Goal: Task Accomplishment & Management: Use online tool/utility

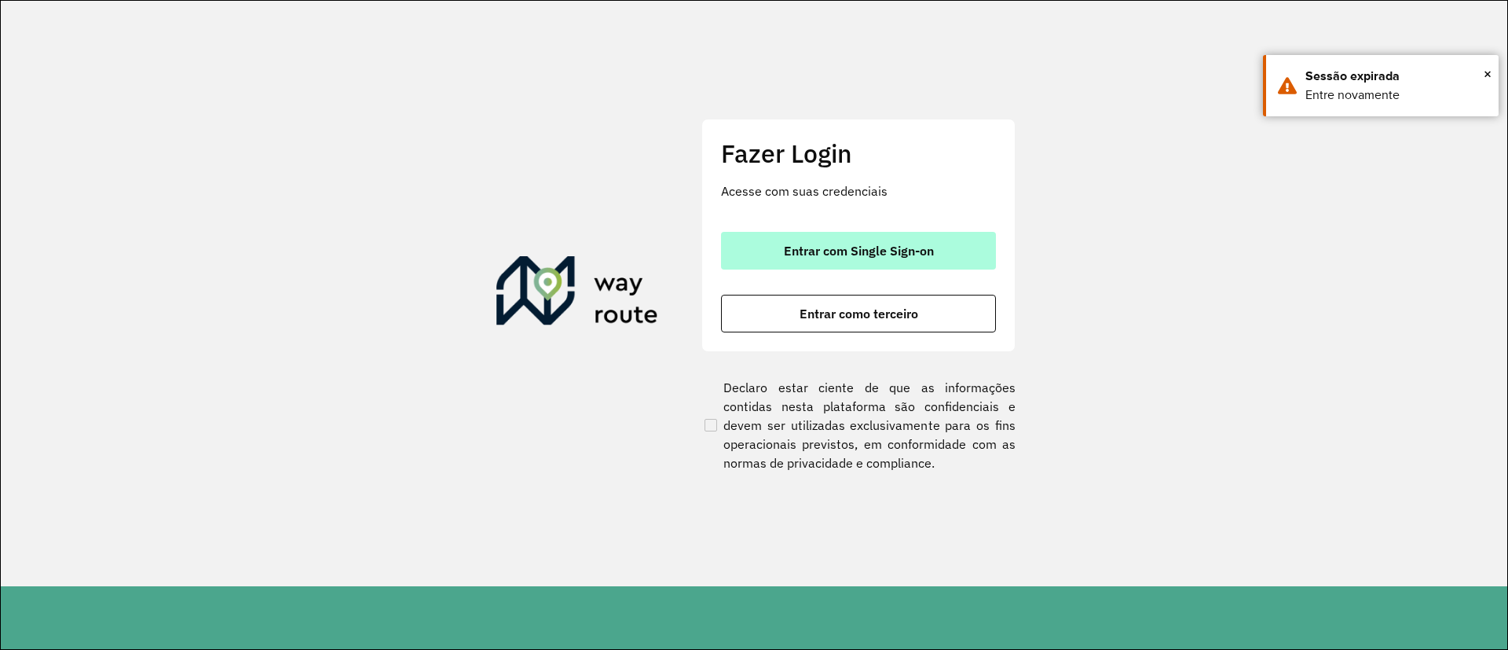
click at [851, 244] on span "Entrar com Single Sign-on" at bounding box center [859, 250] width 150 height 13
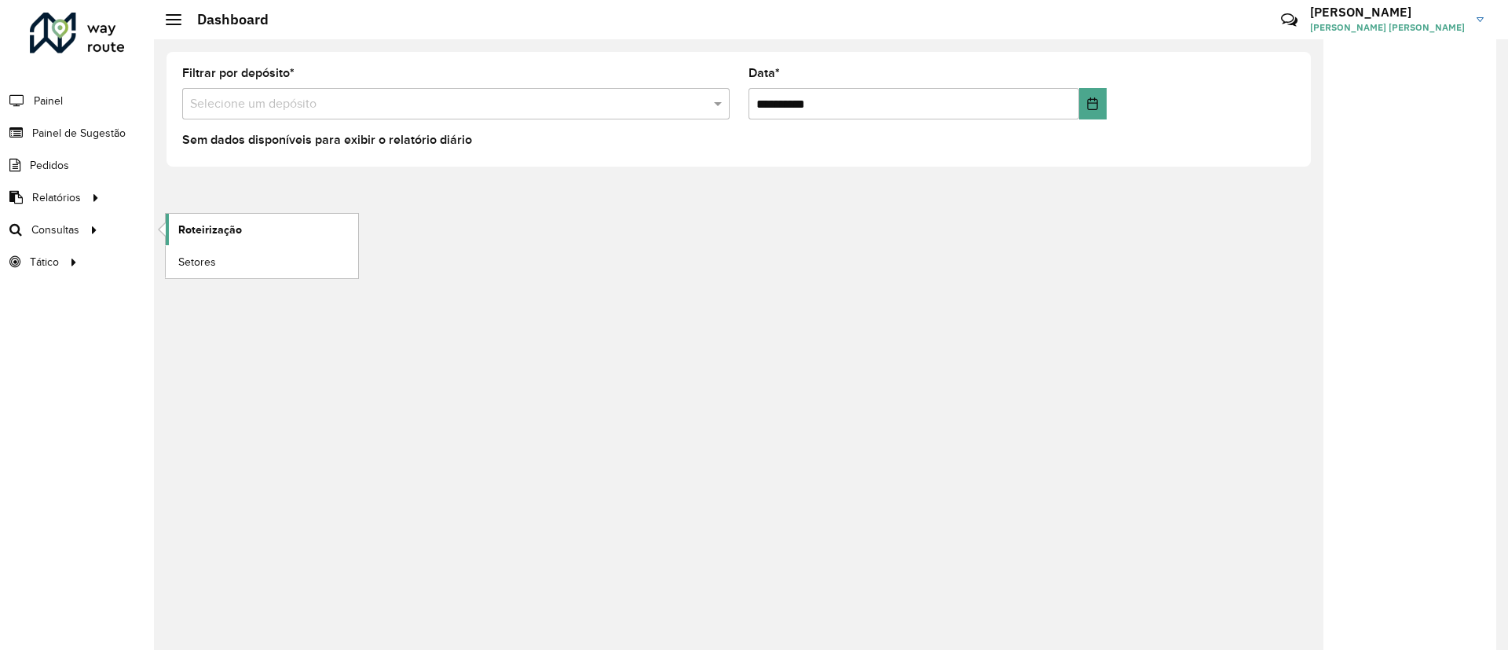
click at [210, 233] on span "Roteirização" at bounding box center [210, 230] width 64 height 16
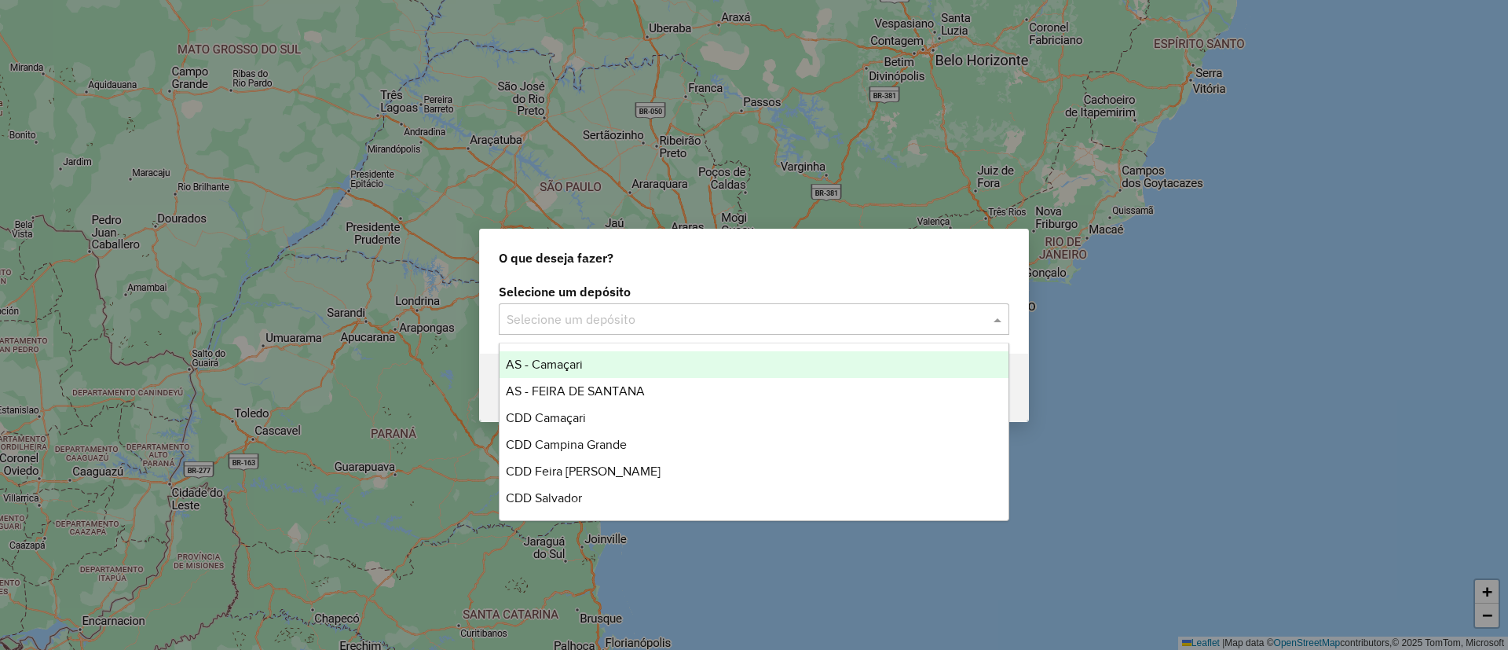
click at [1007, 325] on span at bounding box center [1000, 319] width 20 height 19
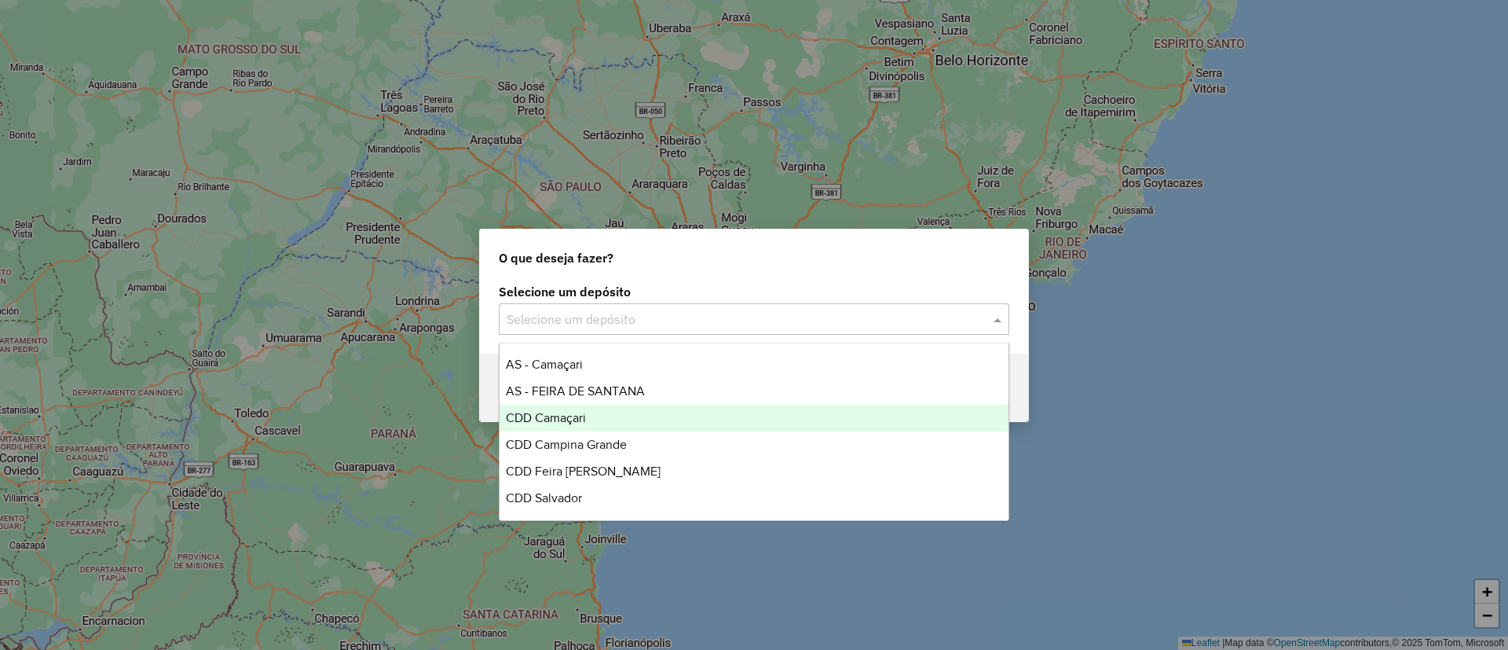
click at [632, 424] on div "CDD Camaçari" at bounding box center [754, 418] width 509 height 27
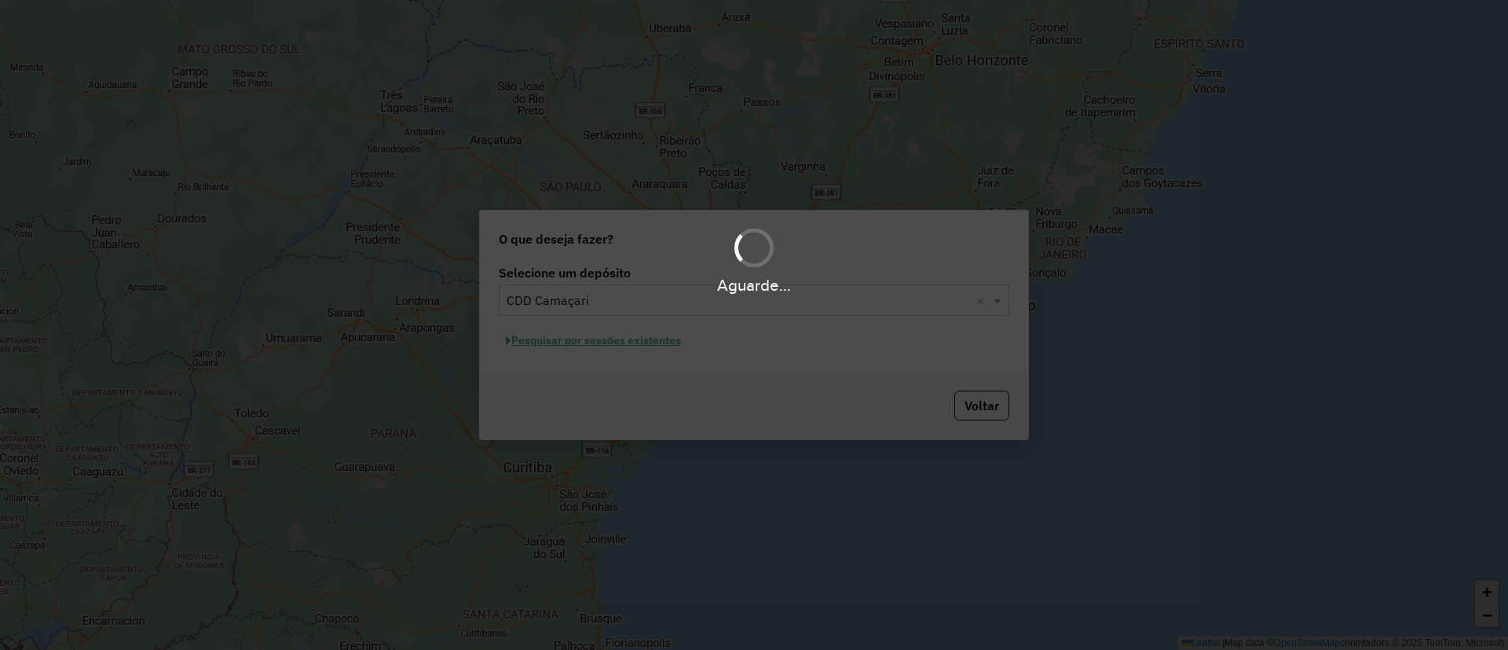
click at [663, 350] on div "Aguarde..." at bounding box center [754, 325] width 1508 height 650
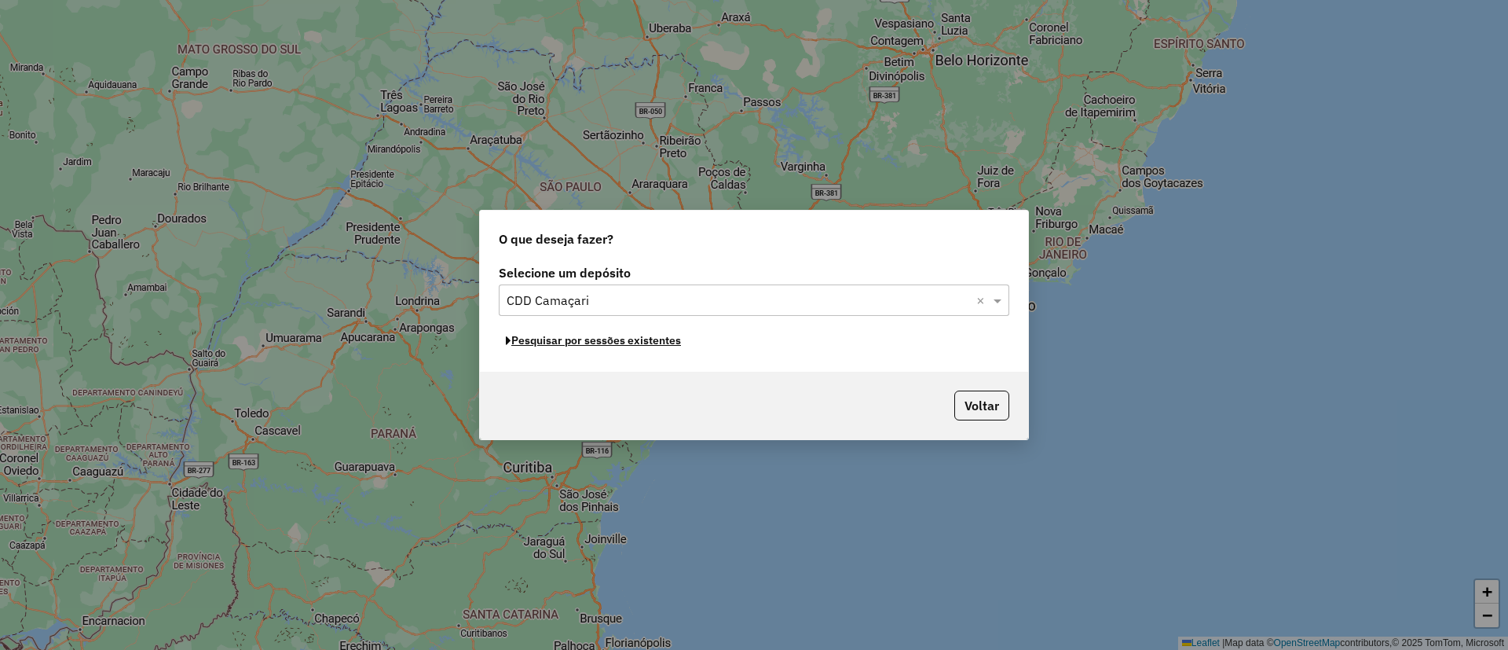
click at [663, 350] on button "Pesquisar por sessões existentes" at bounding box center [593, 340] width 189 height 24
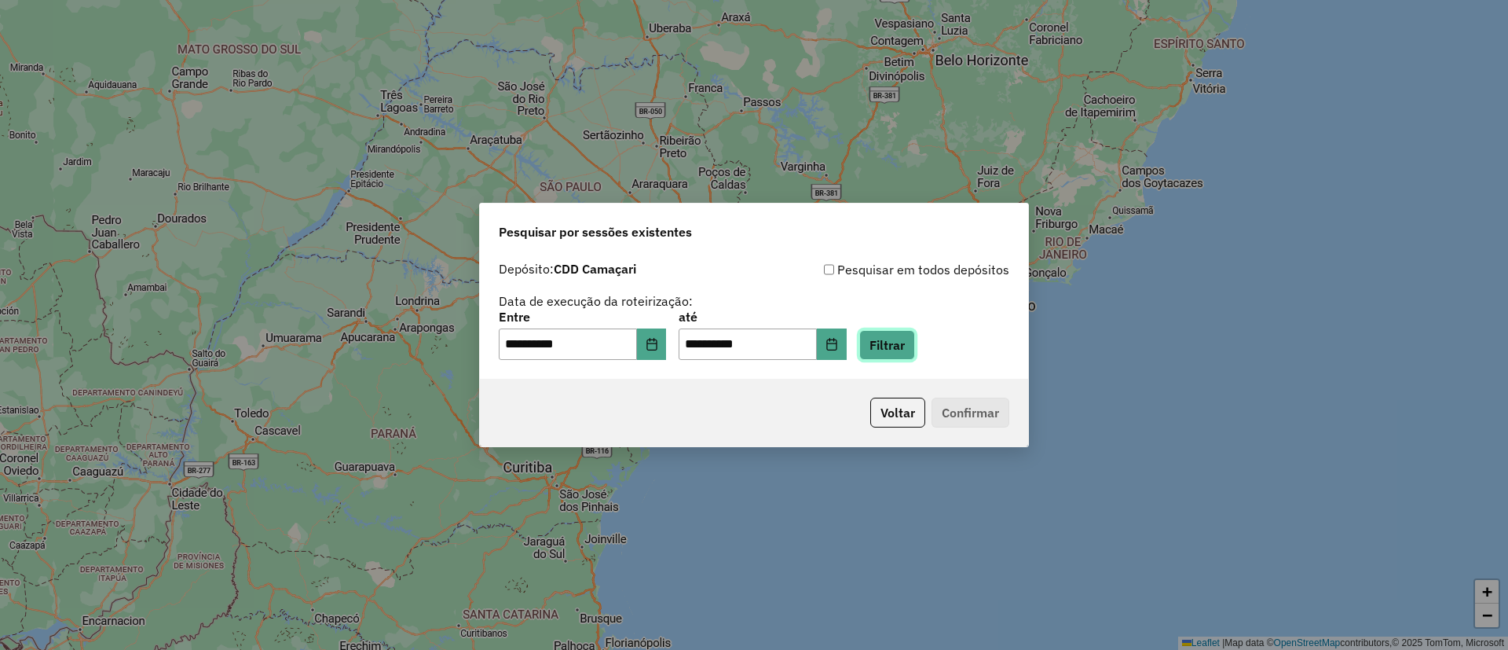
click at [915, 339] on button "Filtrar" at bounding box center [887, 345] width 56 height 30
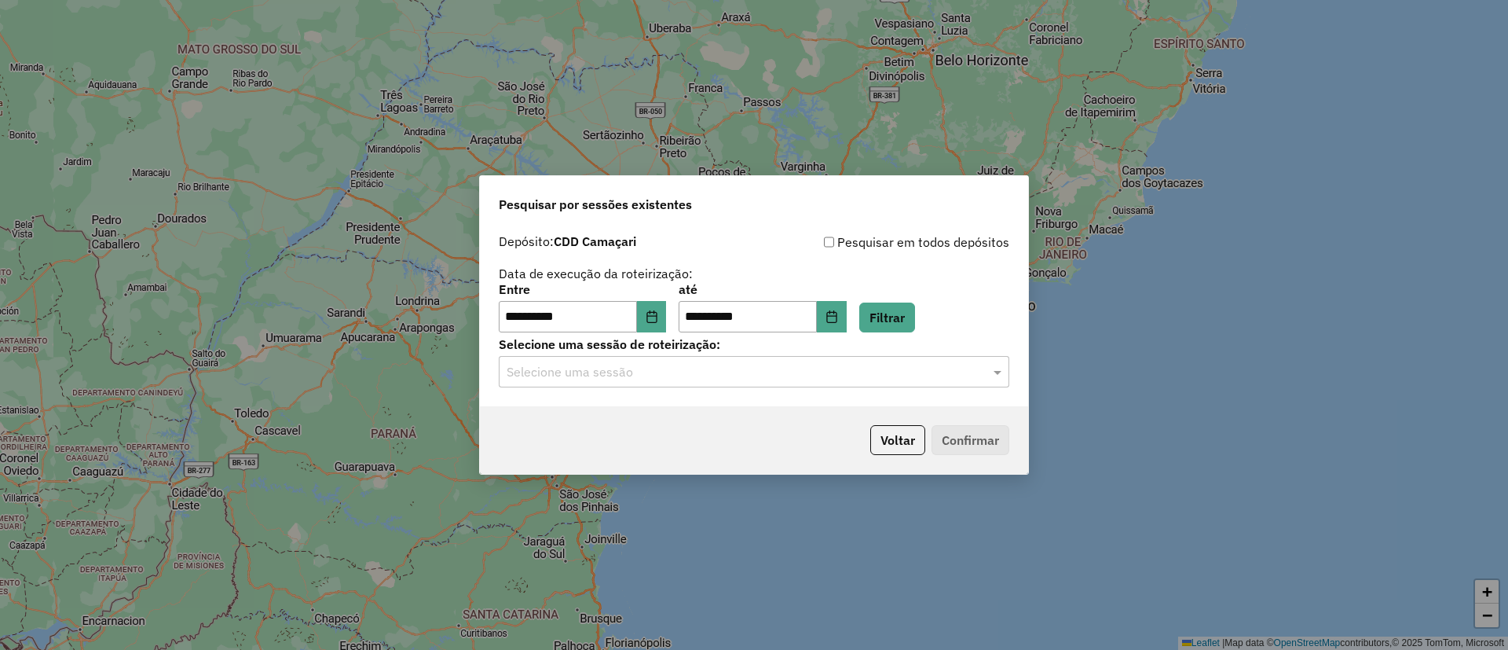
click at [763, 378] on input "text" at bounding box center [739, 372] width 464 height 19
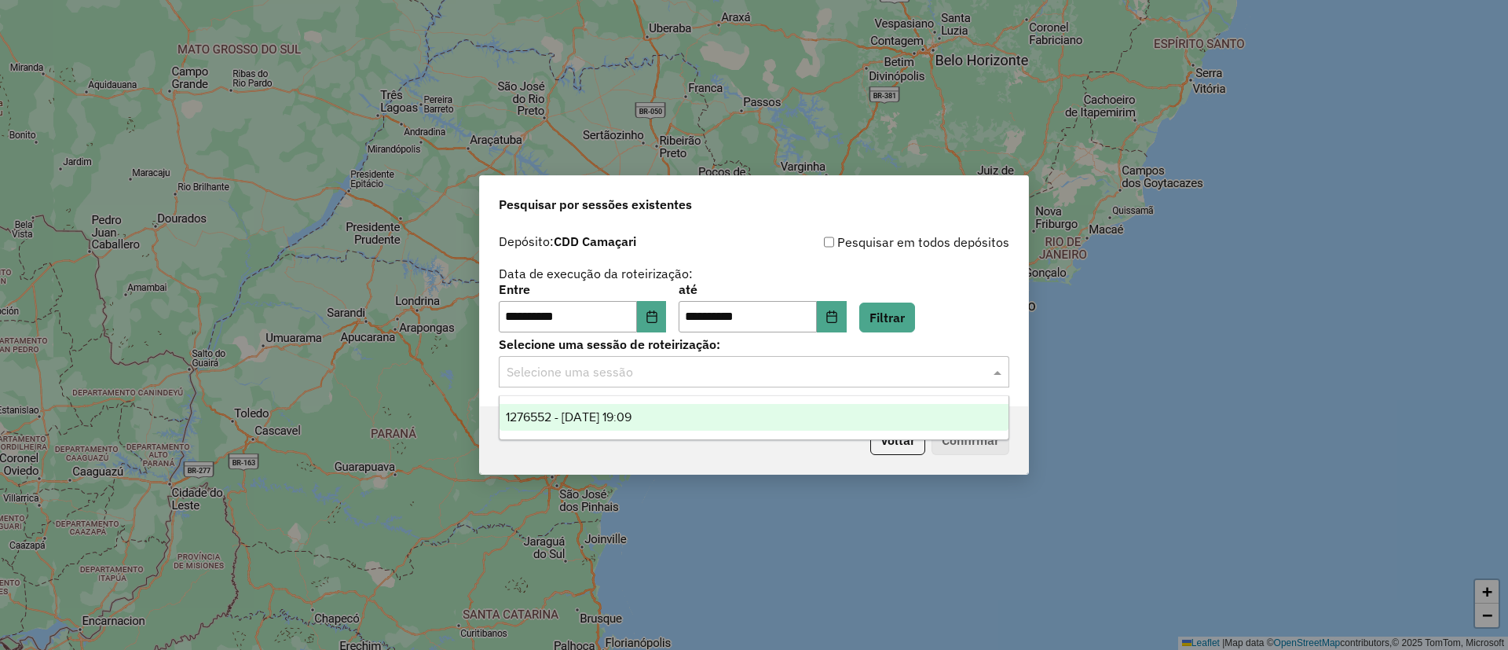
click at [665, 416] on div "1276552 - 16/09/2025 19:09" at bounding box center [754, 417] width 509 height 27
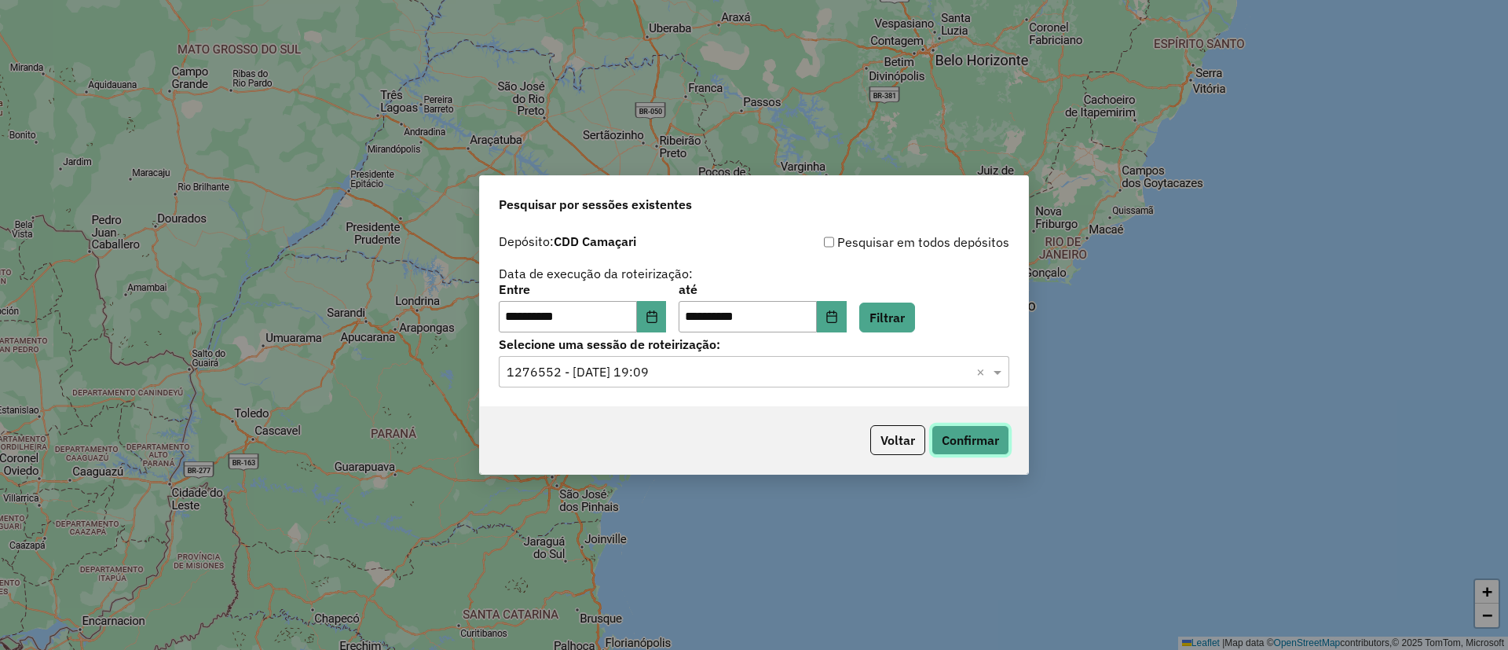
click at [978, 439] on button "Confirmar" at bounding box center [971, 440] width 78 height 30
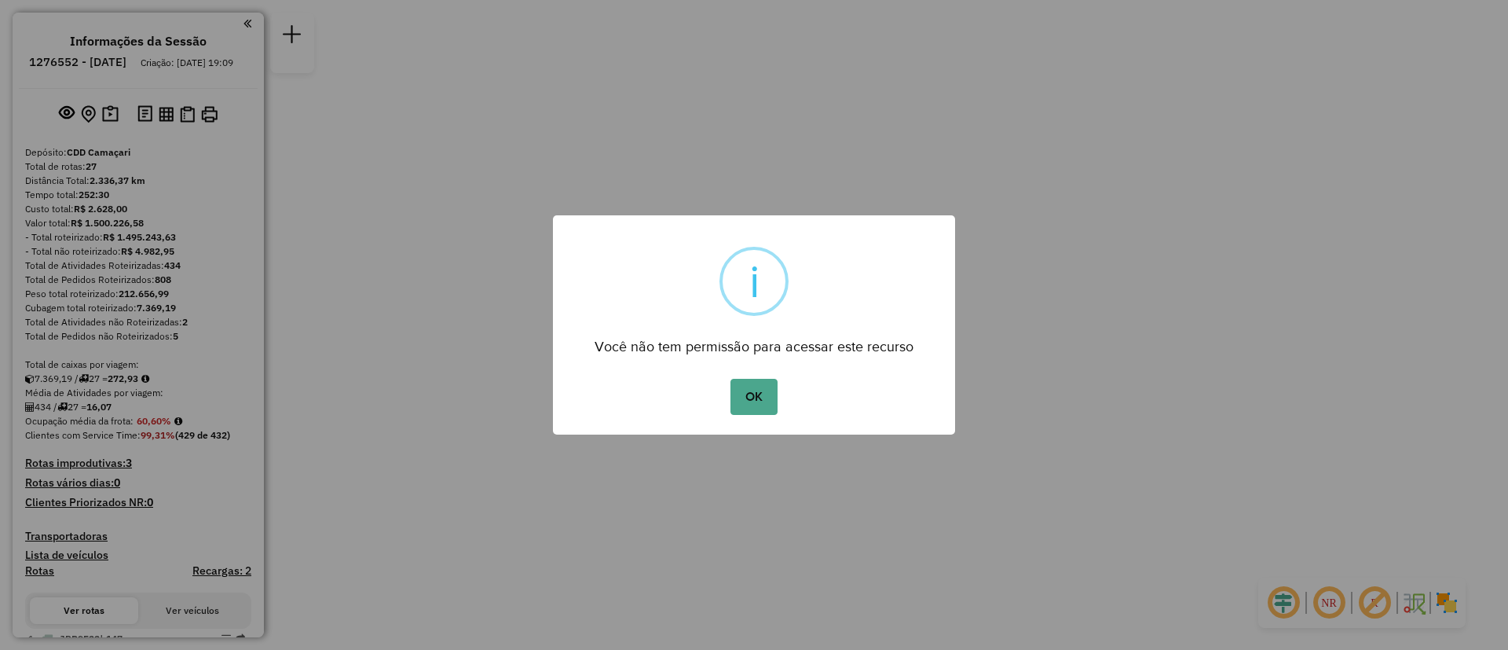
click at [731, 379] on button "OK" at bounding box center [754, 397] width 46 height 36
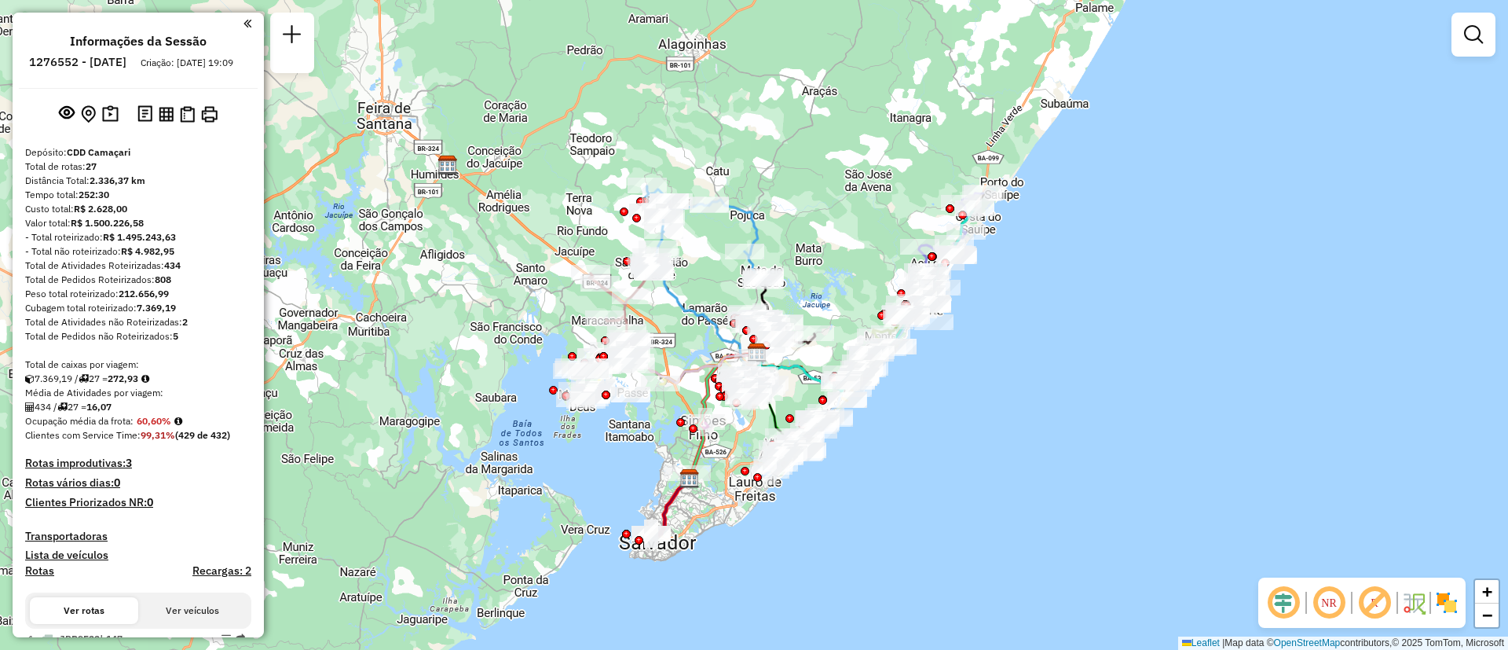
drag, startPoint x: 264, startPoint y: 57, endPoint x: 268, endPoint y: 94, distance: 37.9
click at [268, 94] on div "Janela de atendimento Grade de atendimento Capacidade Transportadoras Veículos …" at bounding box center [754, 325] width 1508 height 650
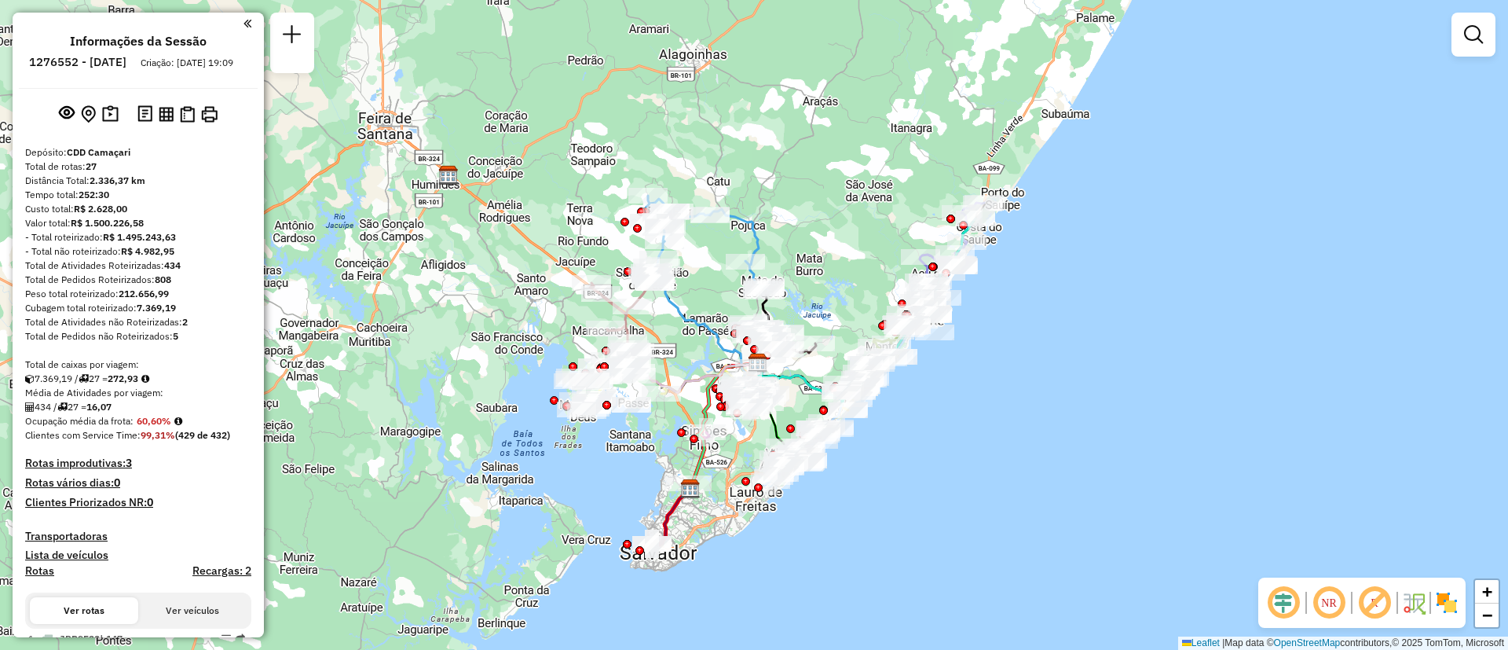
click at [265, 93] on div "Janela de atendimento Grade de atendimento Capacidade Transportadoras Veículos …" at bounding box center [754, 325] width 1508 height 650
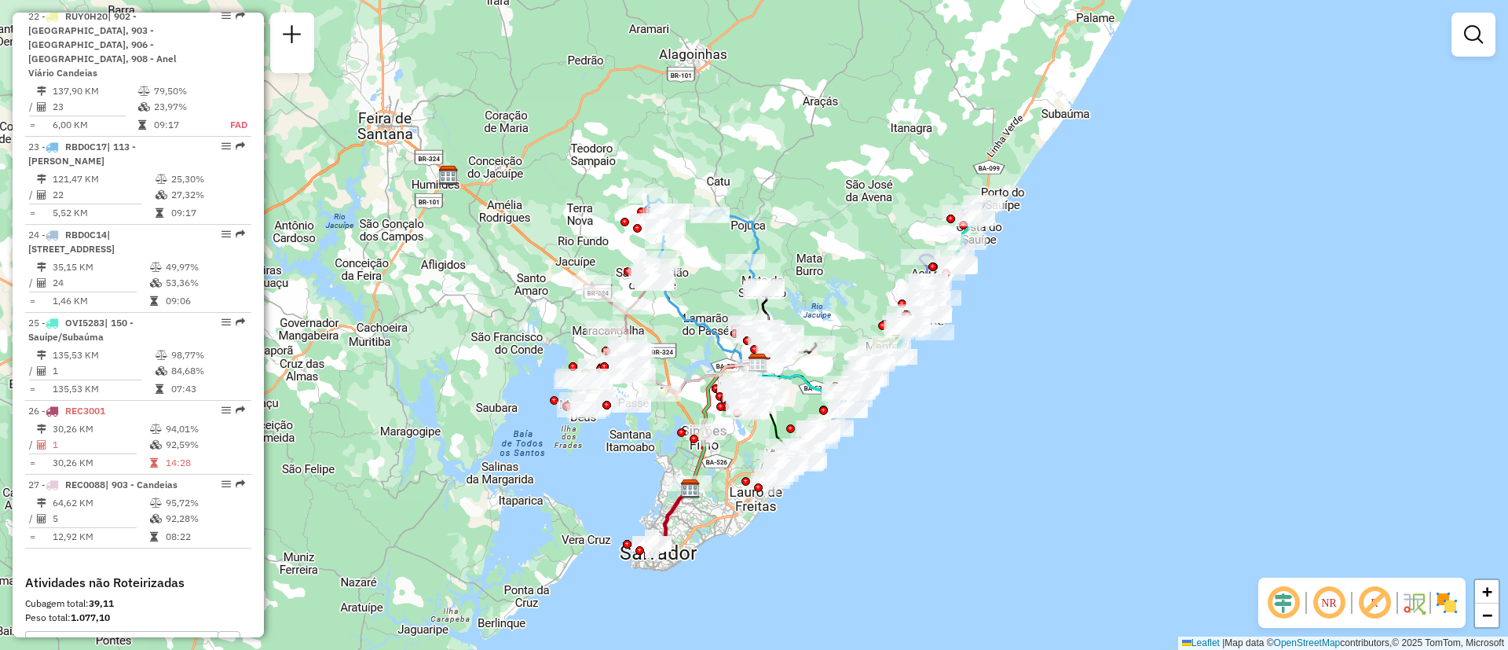
scroll to position [2487, 0]
select select "**********"
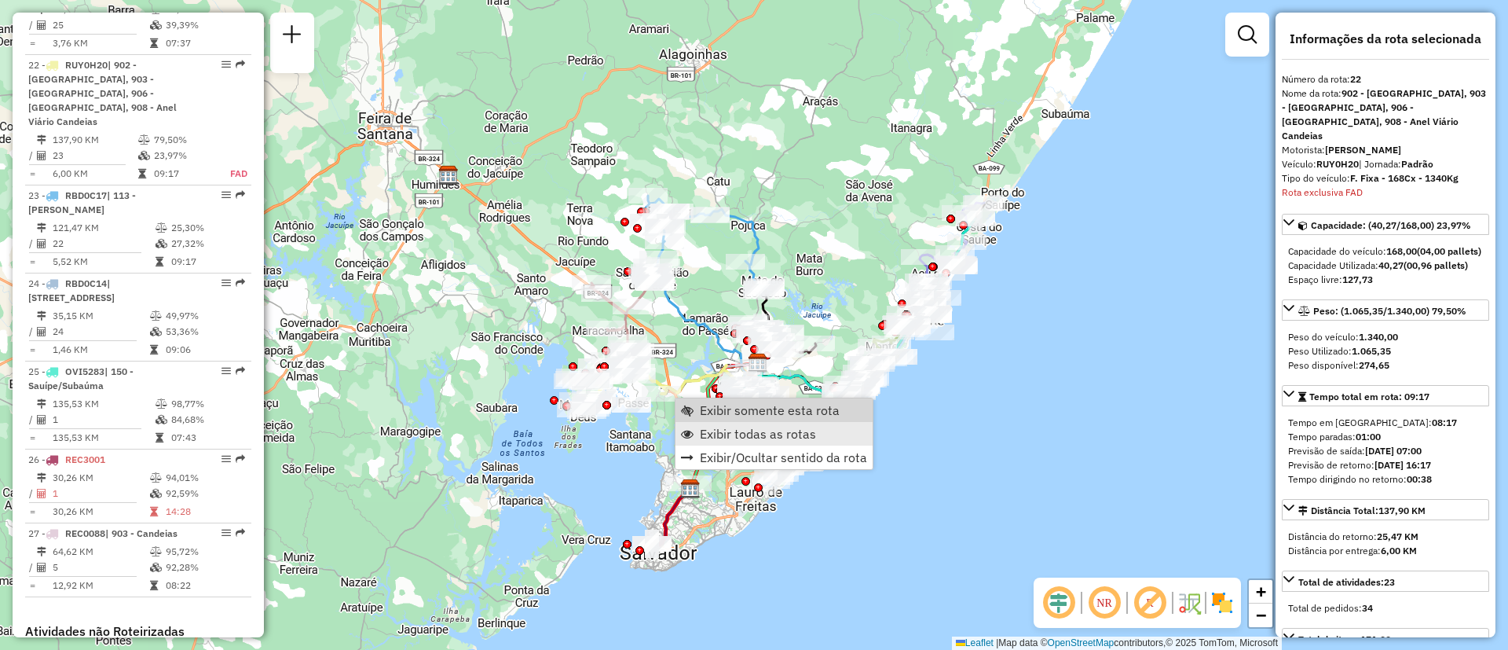
scroll to position [2435, 0]
click at [784, 404] on span "Exibir somente esta rota" at bounding box center [770, 410] width 140 height 13
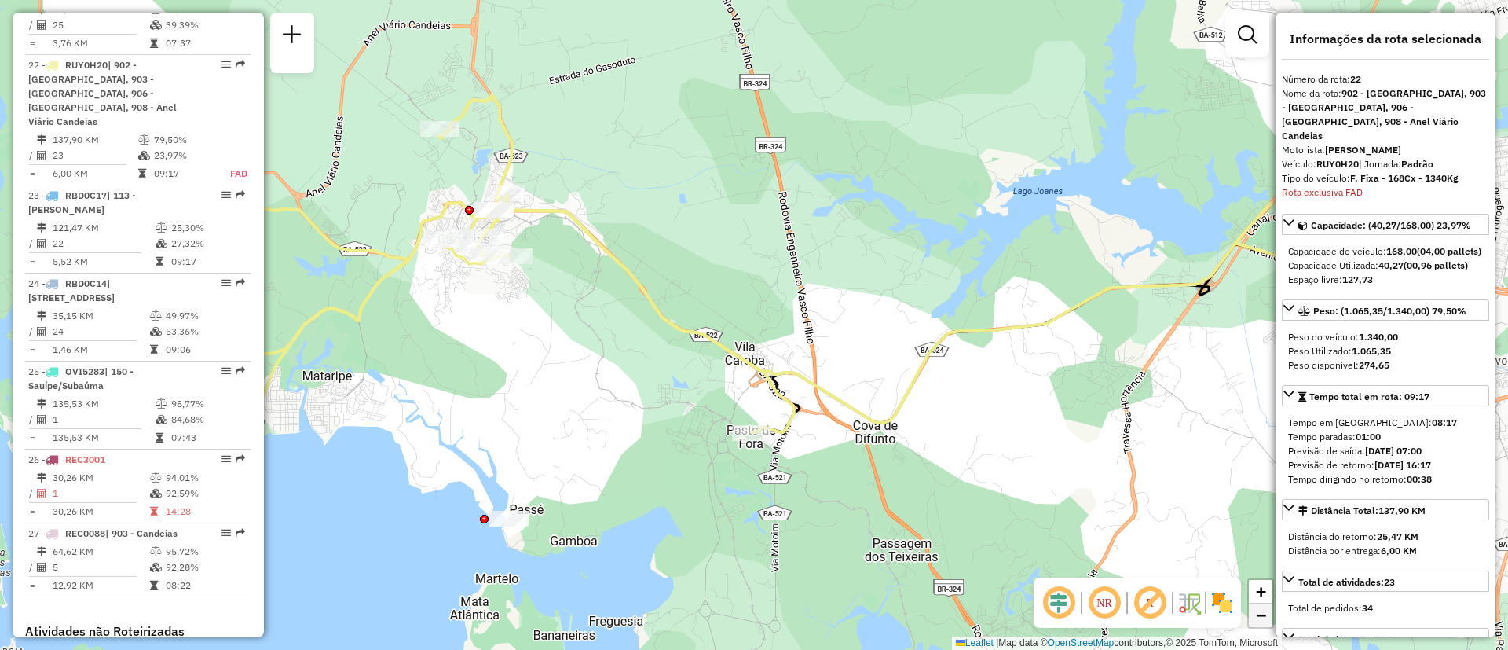
click at [1260, 613] on span "−" at bounding box center [1261, 615] width 10 height 20
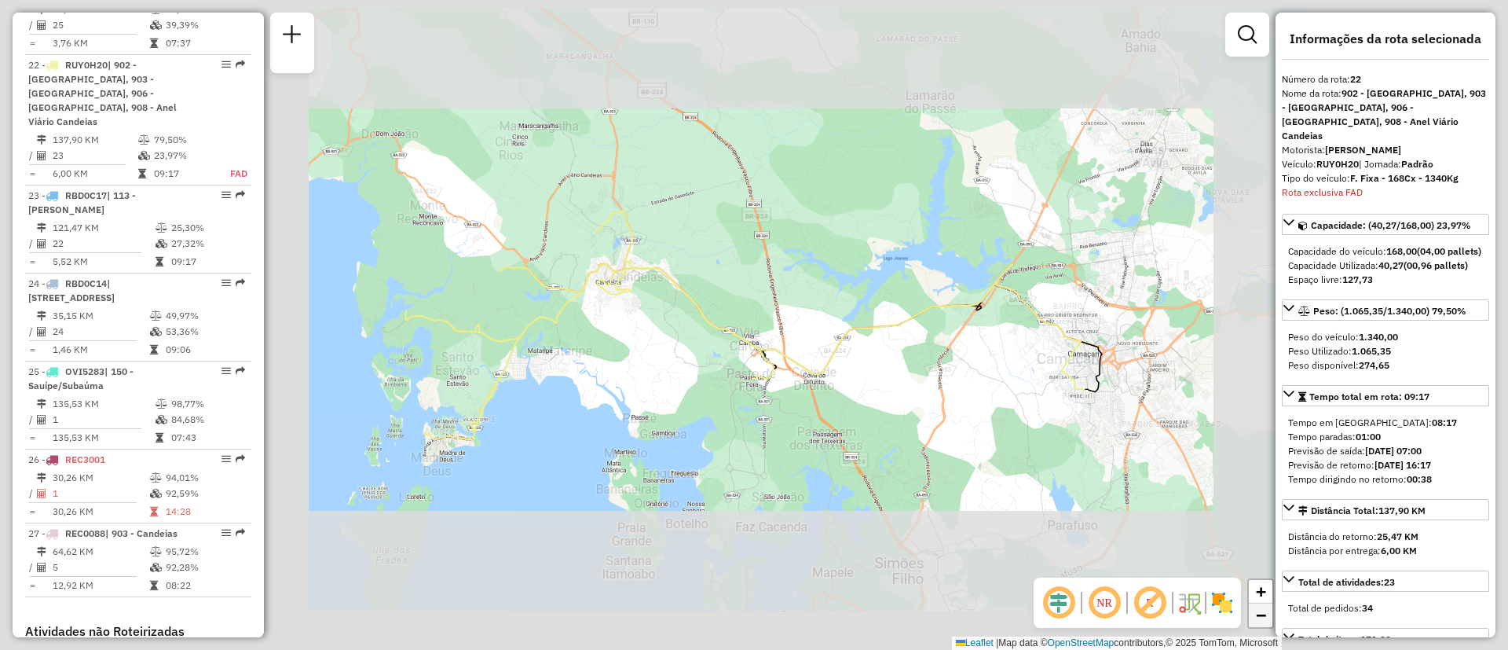
click at [1260, 613] on span "−" at bounding box center [1261, 615] width 10 height 20
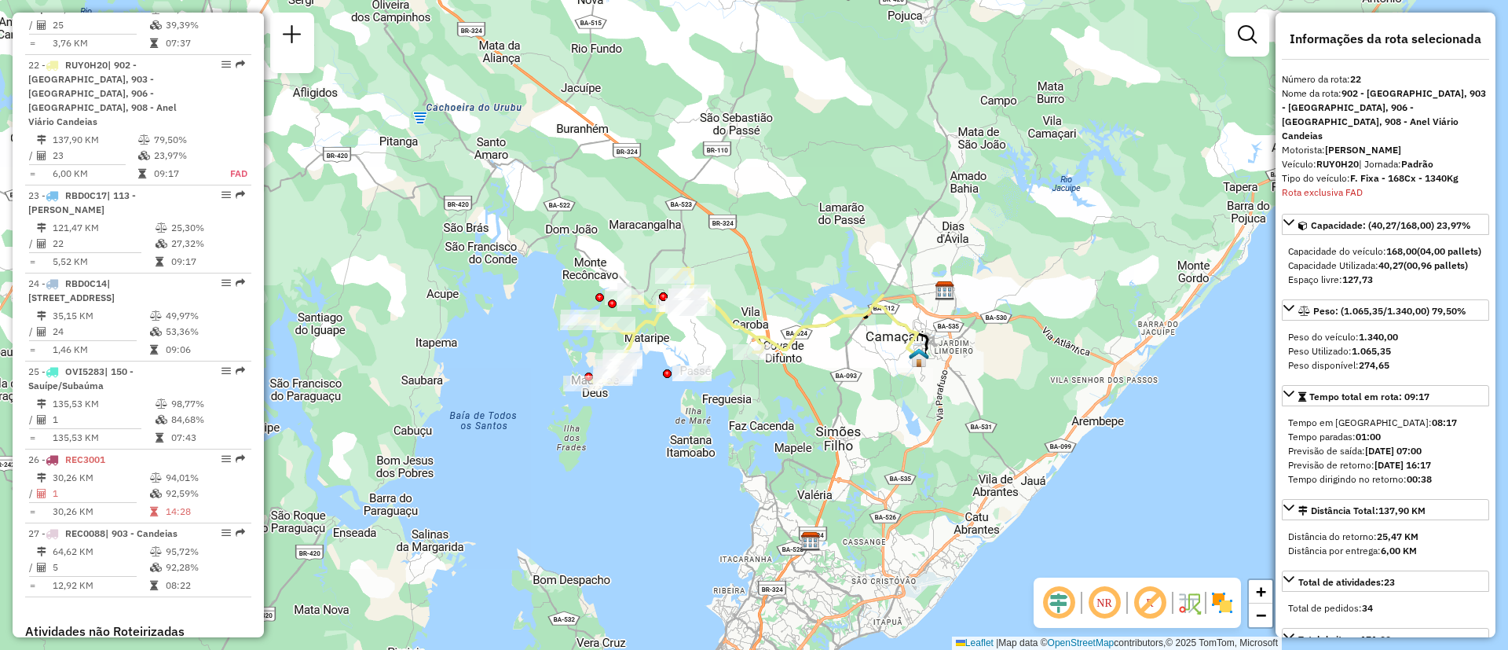
click at [712, 334] on div "Janela de atendimento Grade de atendimento Capacidade Transportadoras Veículos …" at bounding box center [754, 325] width 1508 height 650
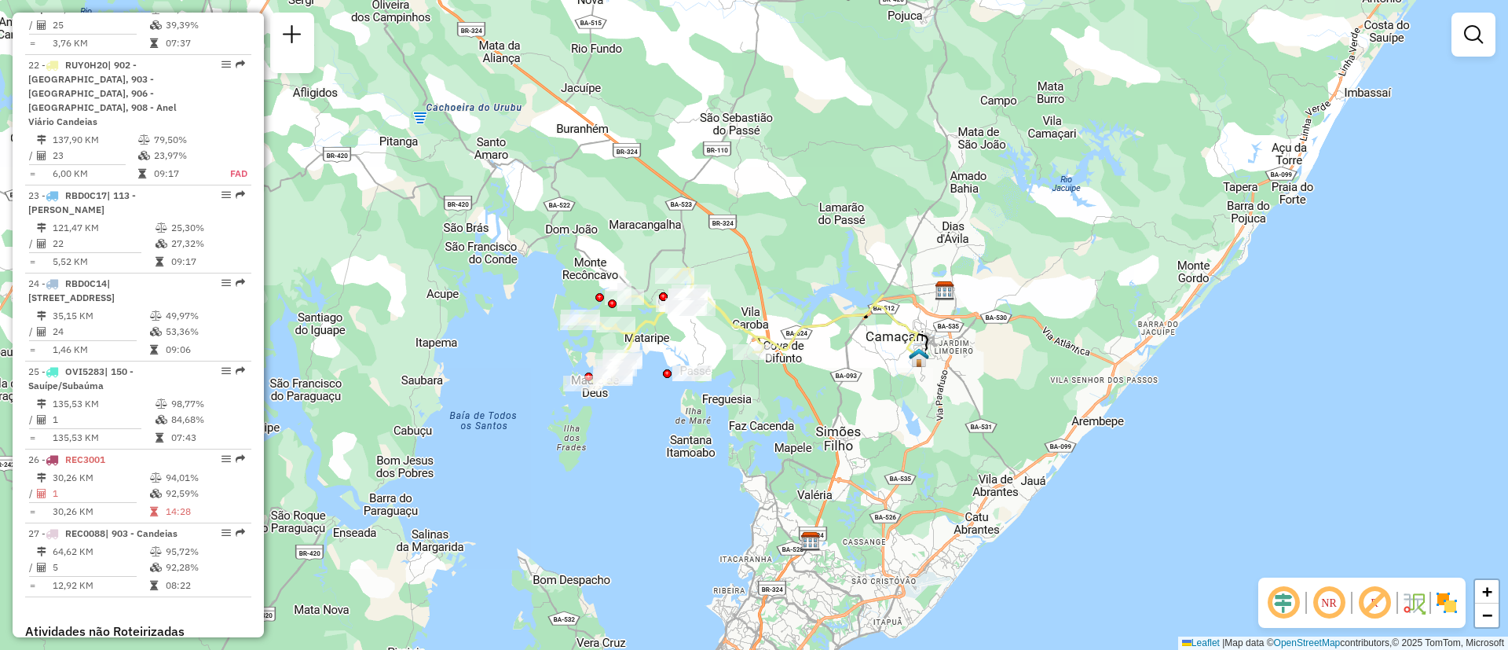
click at [712, 334] on div "Janela de atendimento Grade de atendimento Capacidade Transportadoras Veículos …" at bounding box center [754, 325] width 1508 height 650
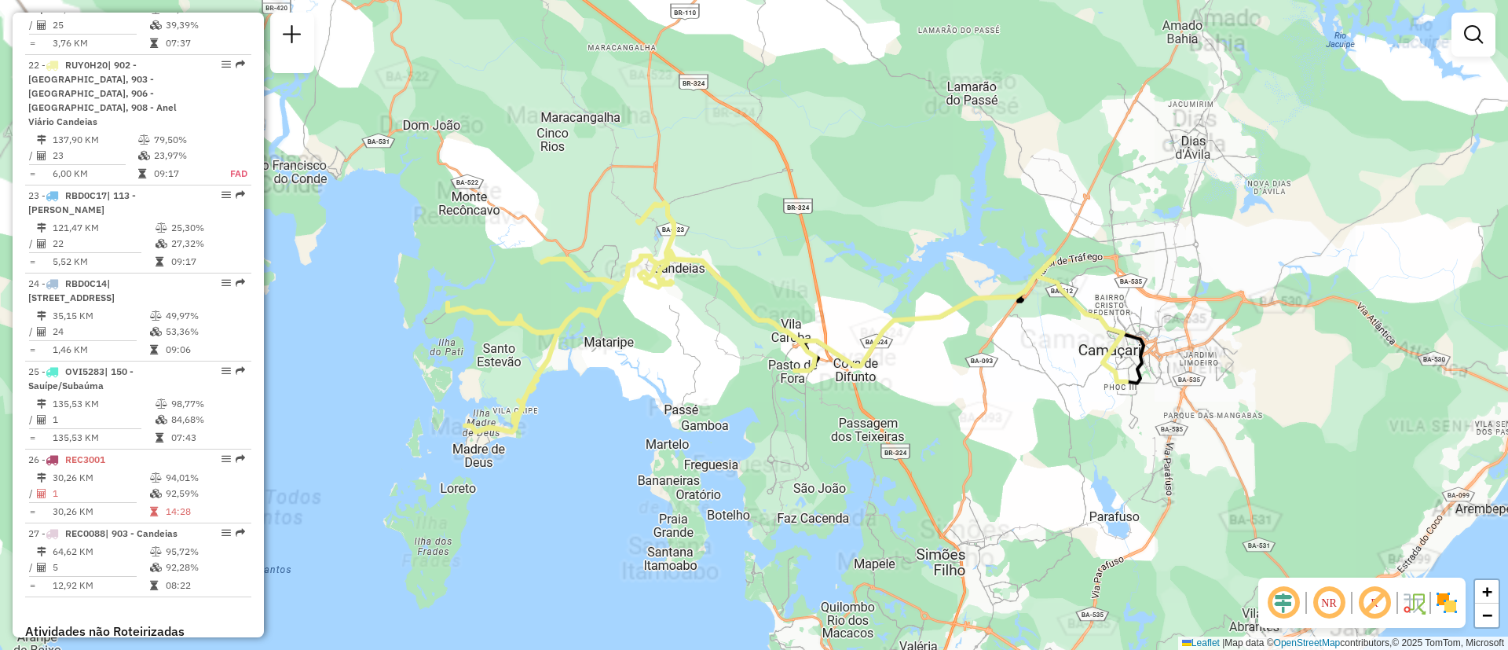
click at [712, 334] on div "Janela de atendimento Grade de atendimento Capacidade Transportadoras Veículos …" at bounding box center [754, 325] width 1508 height 650
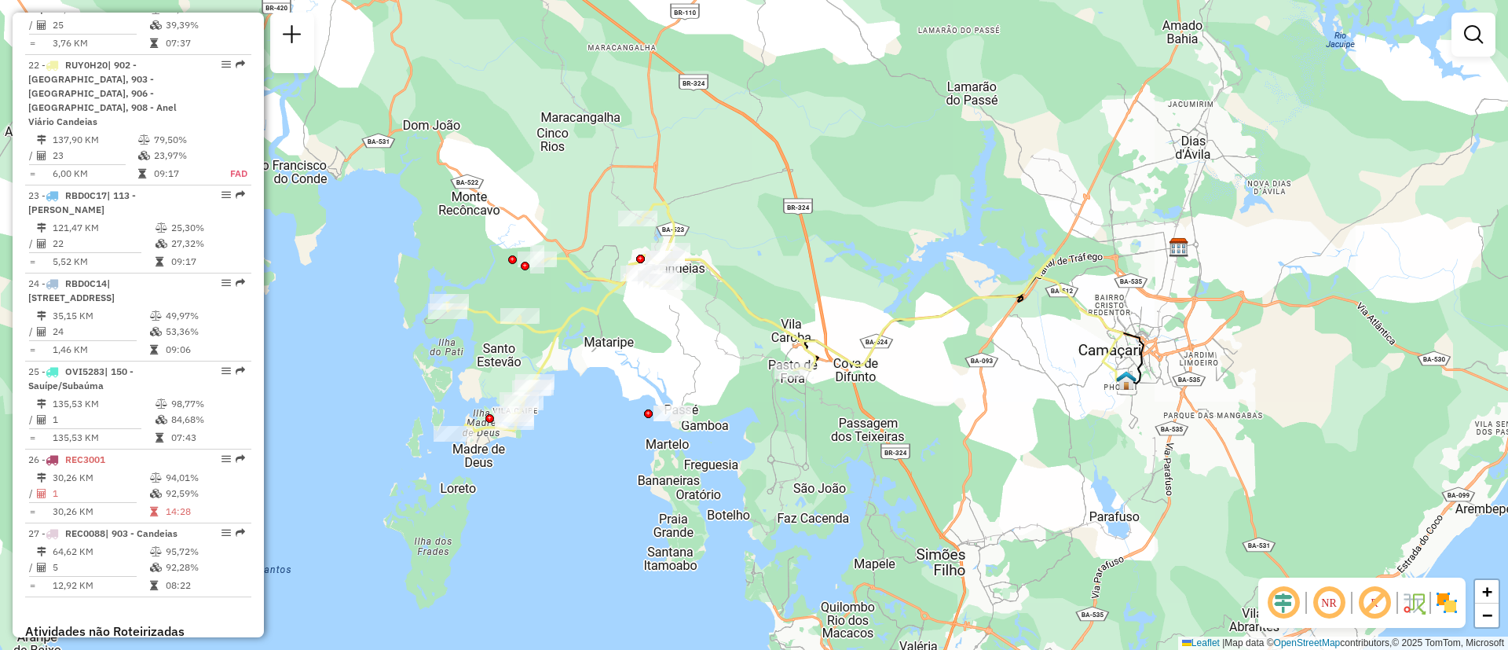
click at [712, 334] on div "Janela de atendimento Grade de atendimento Capacidade Transportadoras Veículos …" at bounding box center [754, 325] width 1508 height 650
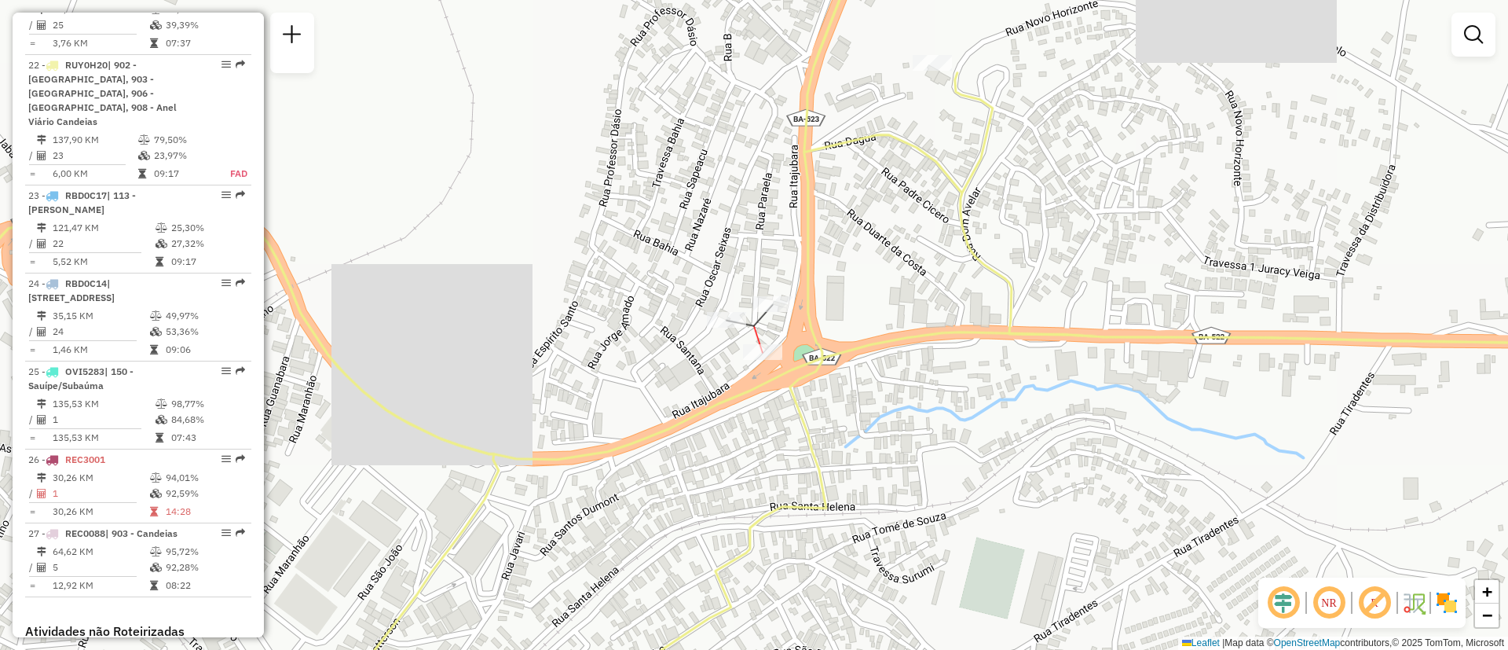
click at [757, 360] on div at bounding box center [762, 352] width 39 height 16
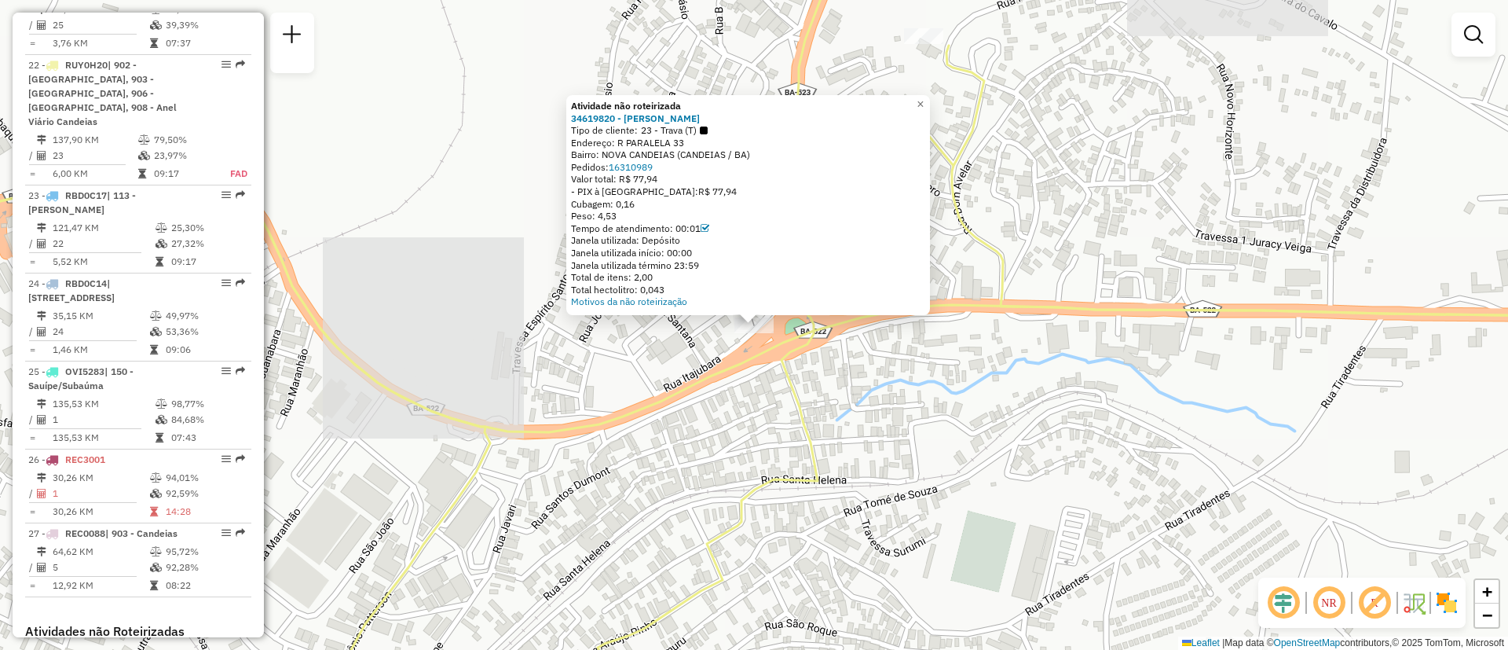
click at [707, 348] on div "Atividade não roteirizada 34619820 - PRISCILA SANTOS NUNE Tipo de cliente: 23 -…" at bounding box center [754, 325] width 1508 height 650
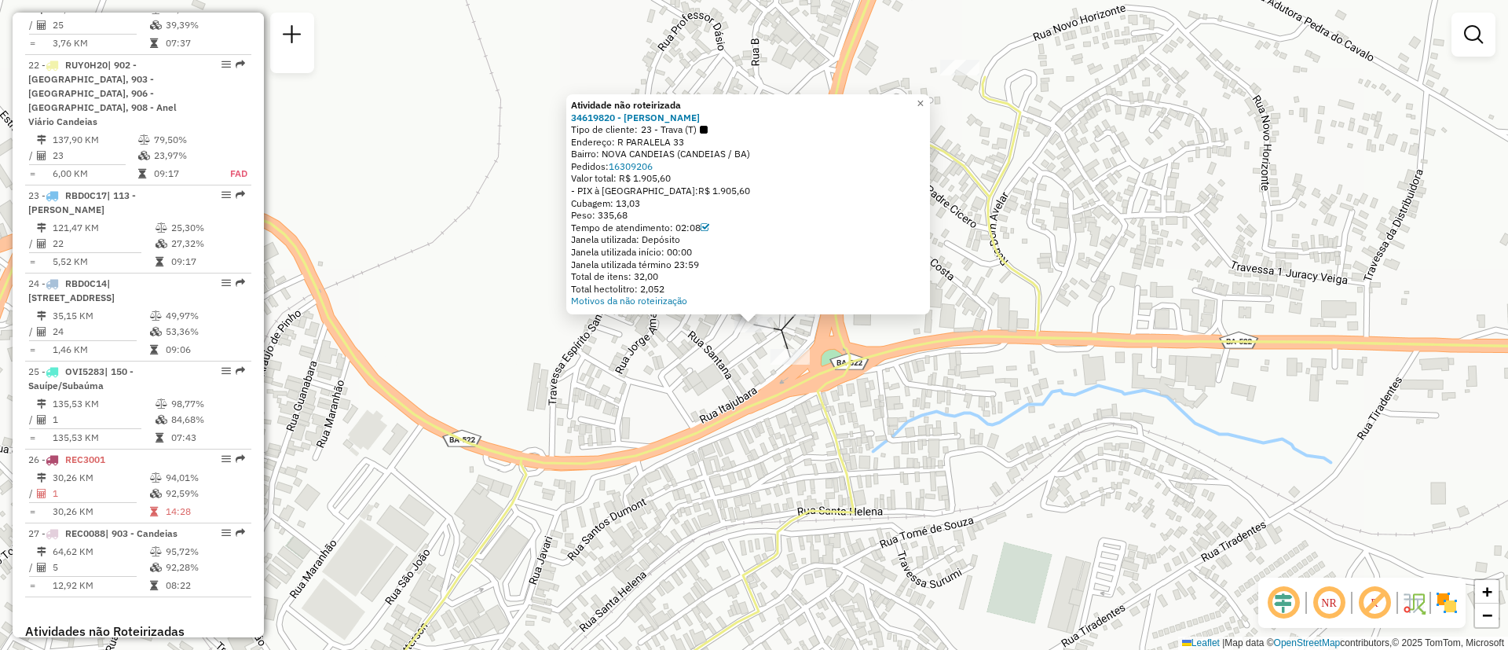
click at [718, 296] on div "Motivos da não roteirização" at bounding box center [748, 301] width 354 height 13
click at [713, 424] on icon at bounding box center [754, 339] width 1810 height 251
select select "**********"
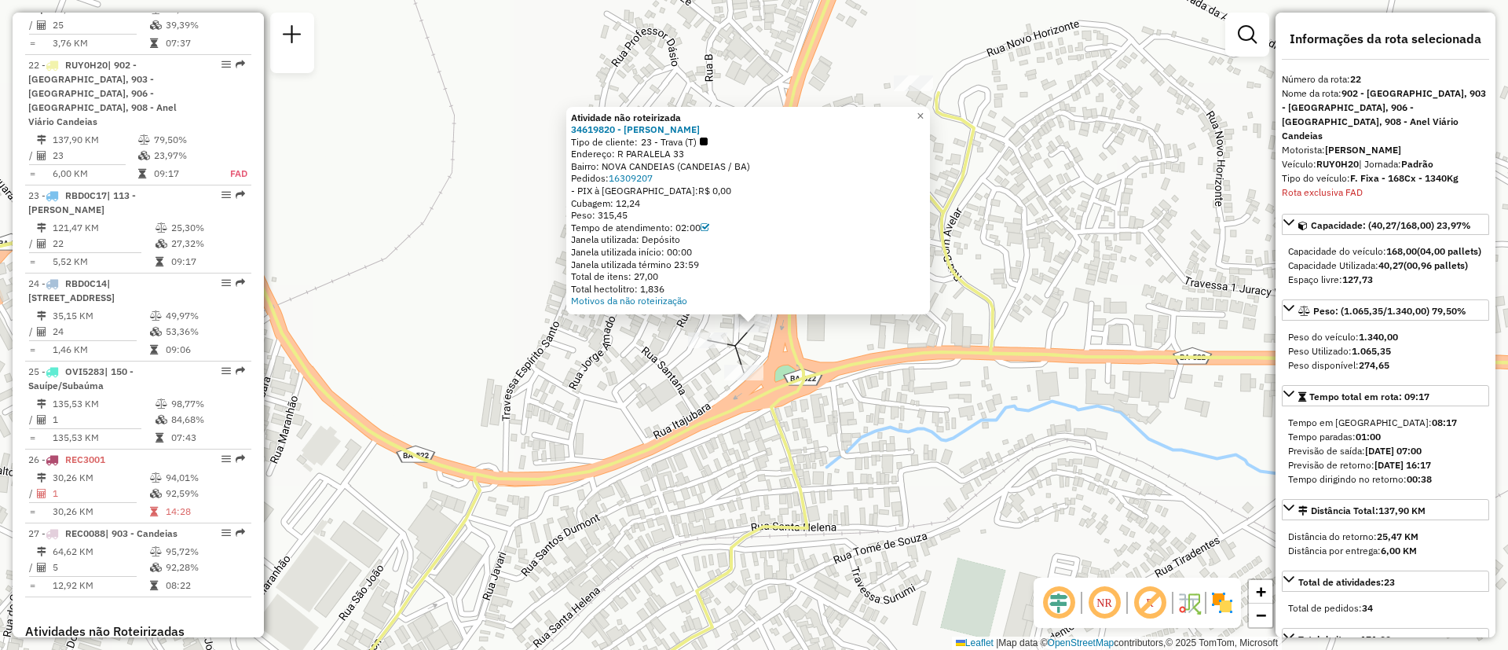
click at [948, 458] on div "Atividade não roteirizada 34619820 - PRISCILA SANTOS NUNE Tipo de cliente: 23 -…" at bounding box center [754, 325] width 1508 height 650
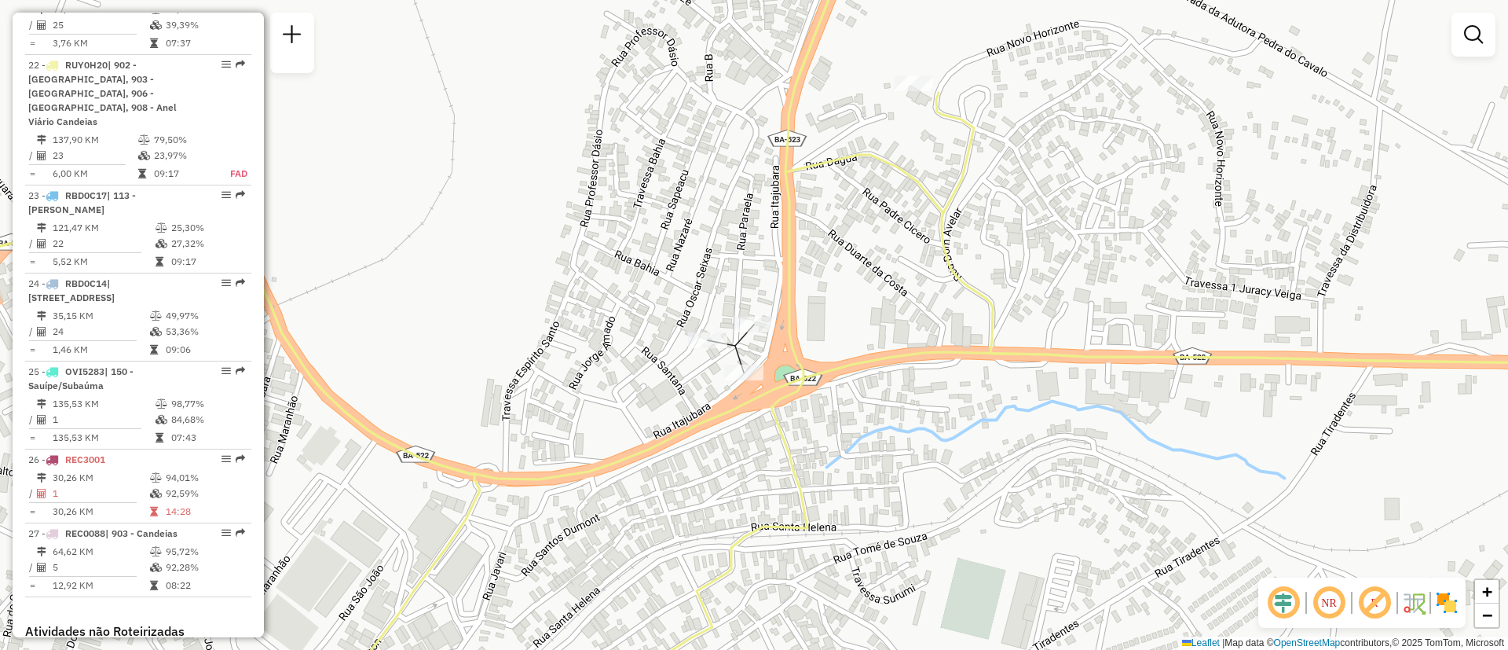
click at [1314, 453] on div "Janela de atendimento Grade de atendimento Capacidade Transportadoras Veículos …" at bounding box center [754, 325] width 1508 height 650
click at [1487, 608] on span "−" at bounding box center [1487, 615] width 10 height 20
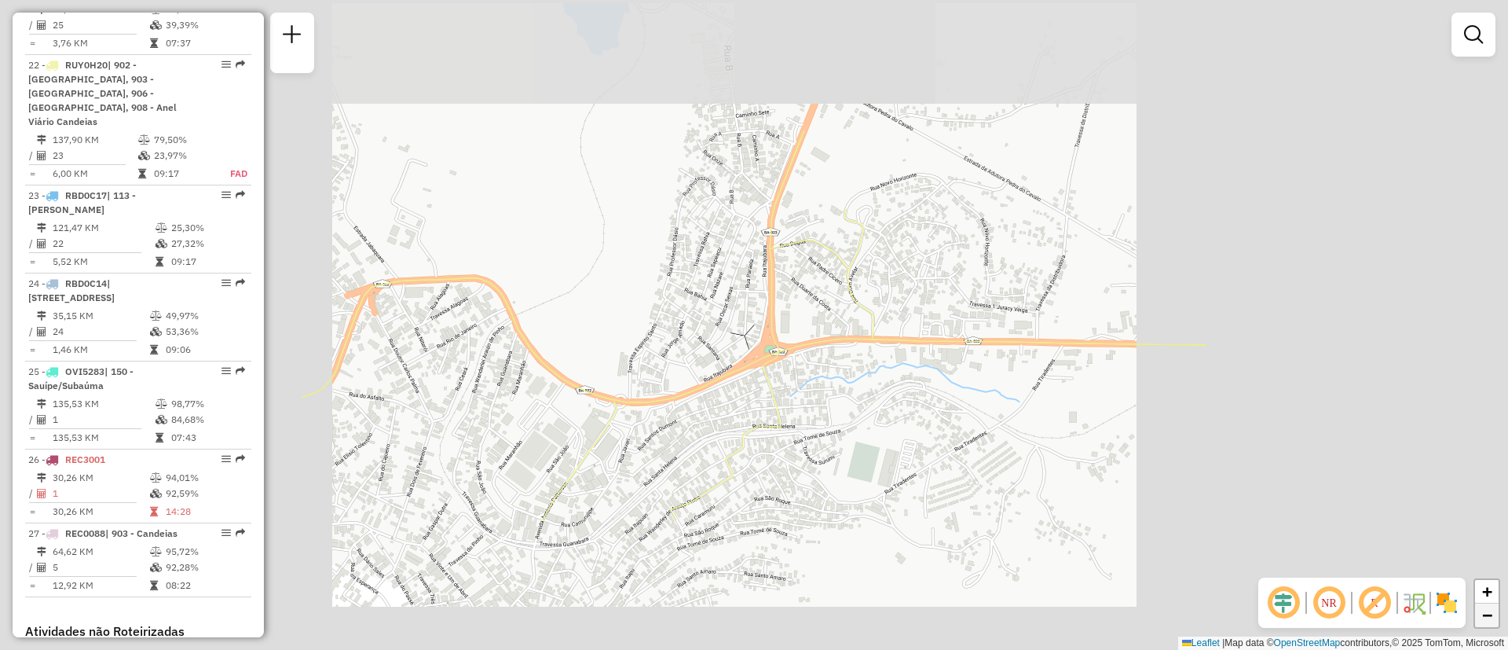
click at [1487, 608] on span "−" at bounding box center [1487, 615] width 10 height 20
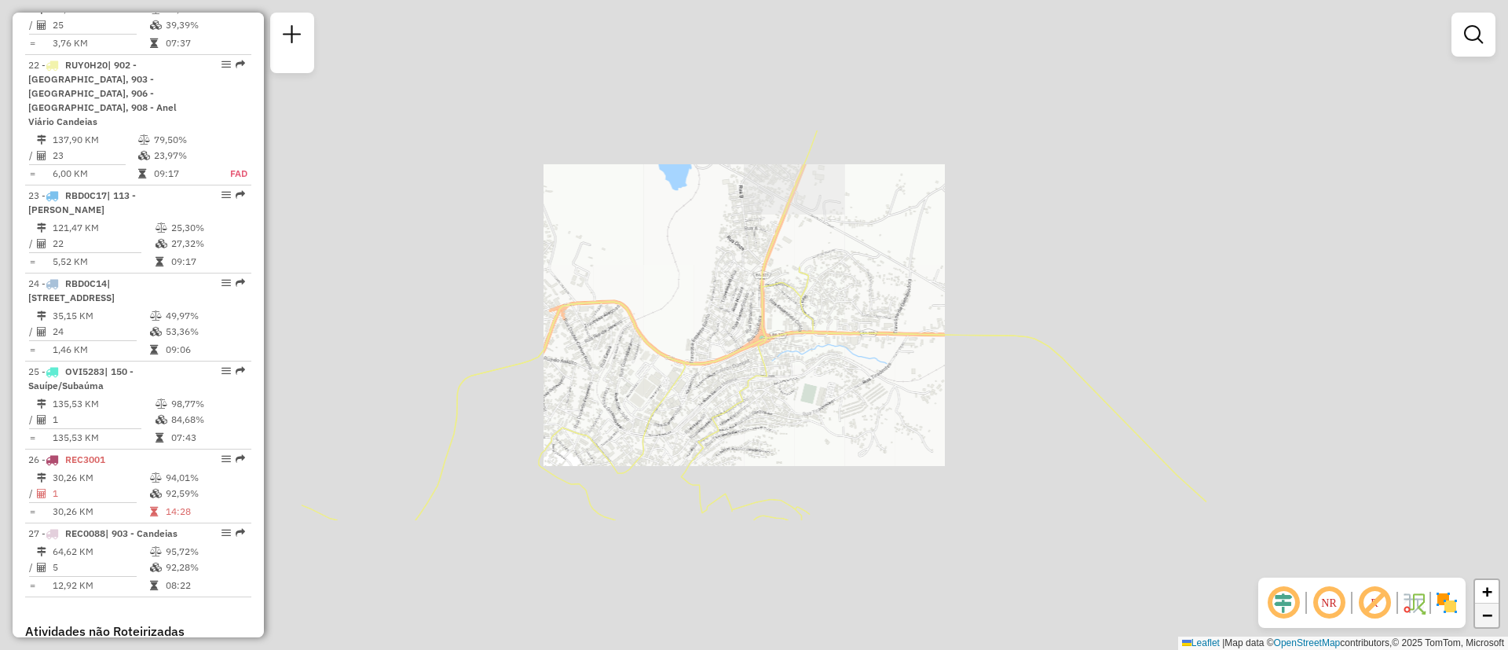
click at [1487, 608] on span "−" at bounding box center [1487, 615] width 10 height 20
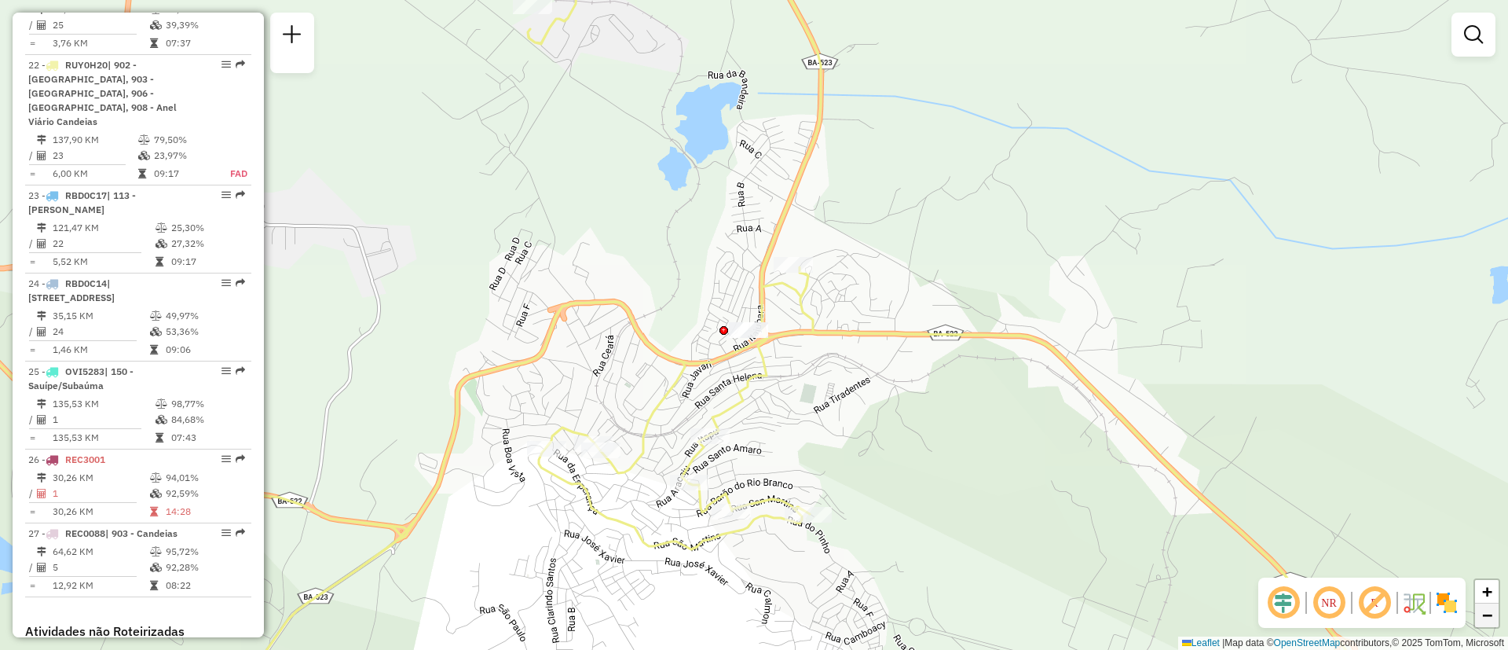
click at [1487, 608] on span "−" at bounding box center [1487, 615] width 10 height 20
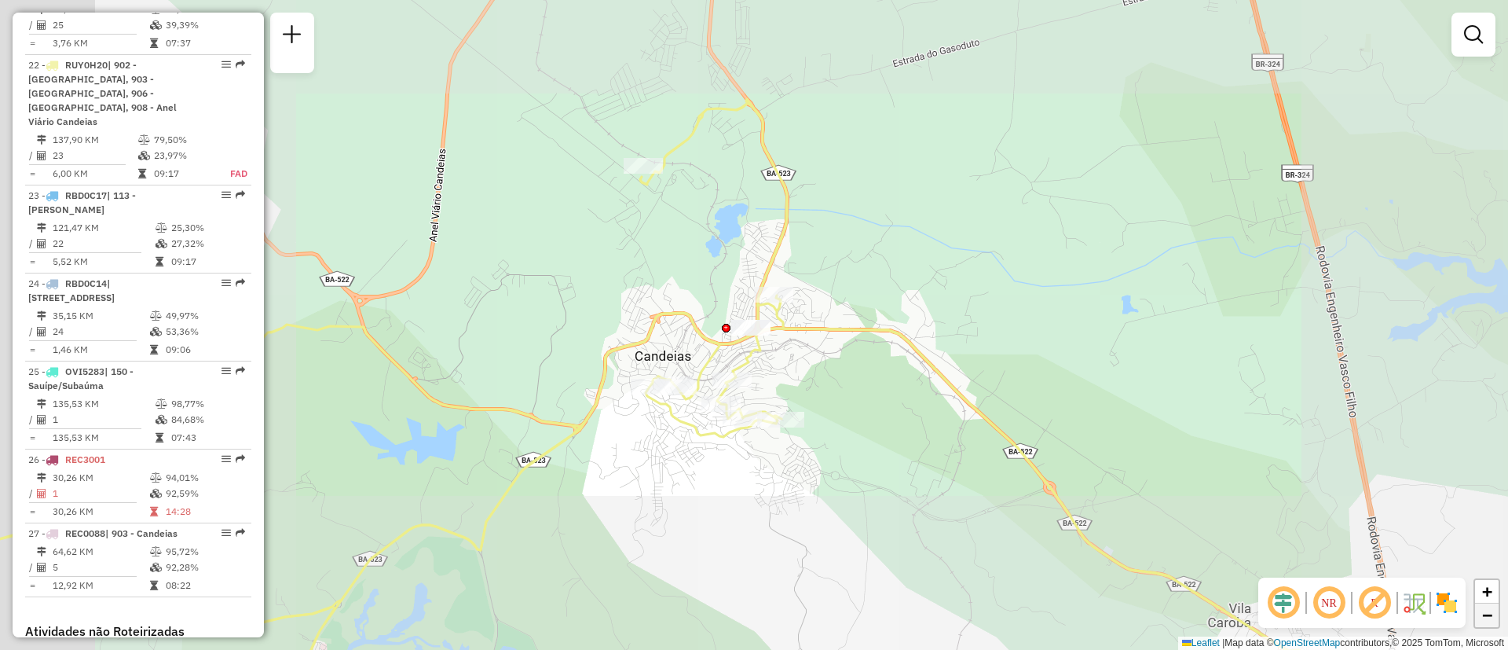
click at [1487, 608] on span "−" at bounding box center [1487, 615] width 10 height 20
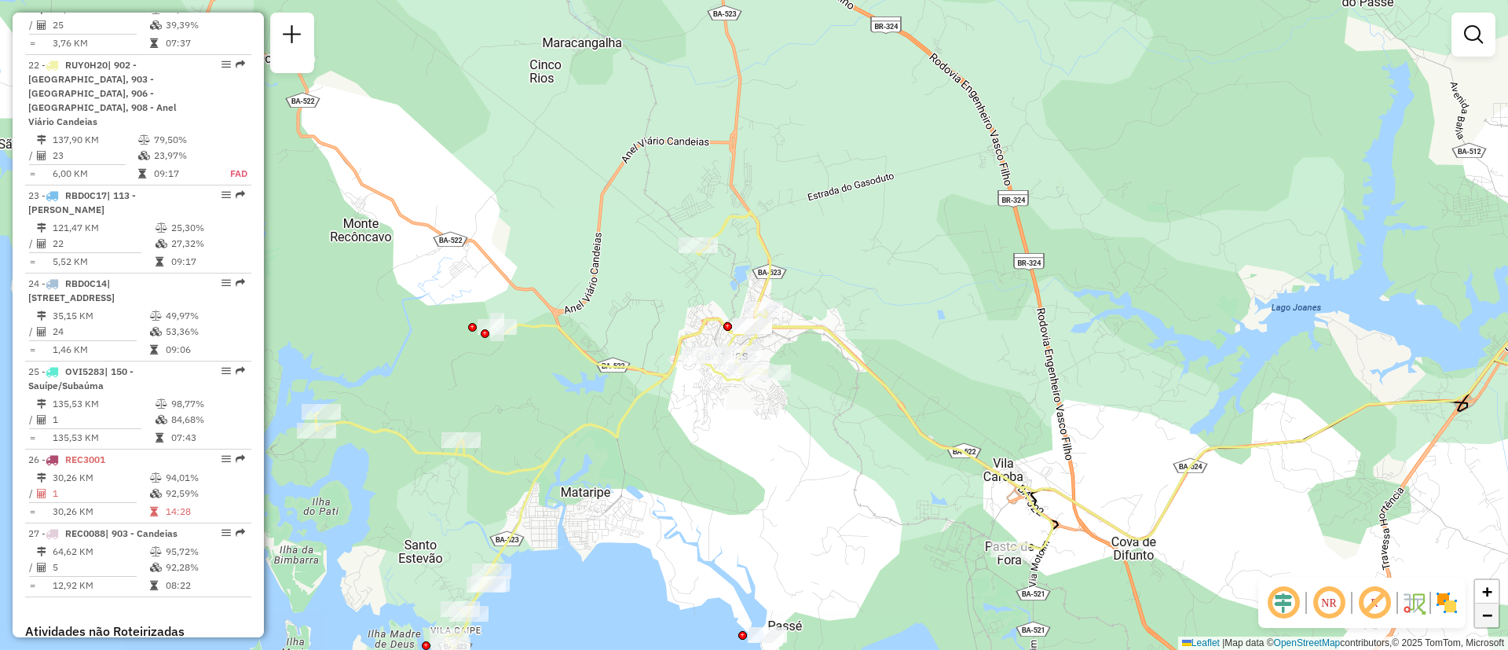
click at [1487, 608] on span "−" at bounding box center [1487, 615] width 10 height 20
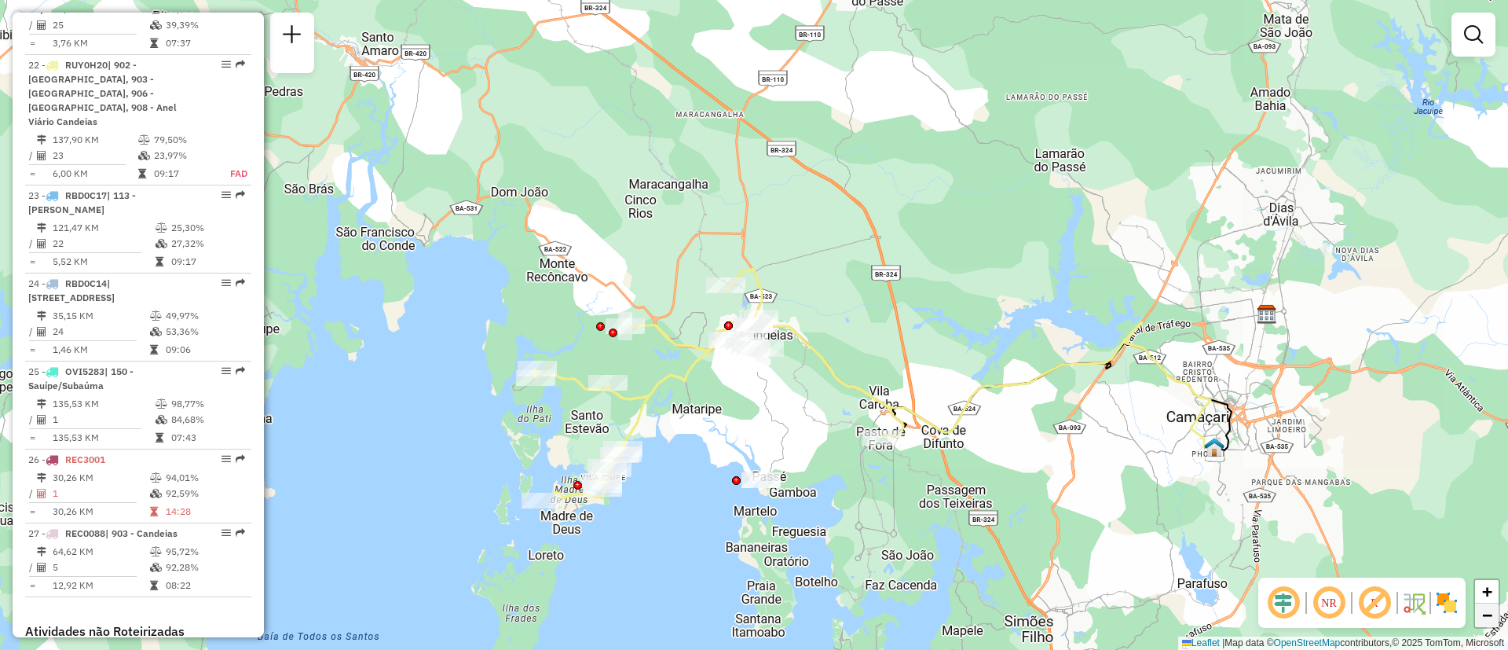
click at [1487, 608] on span "−" at bounding box center [1487, 615] width 10 height 20
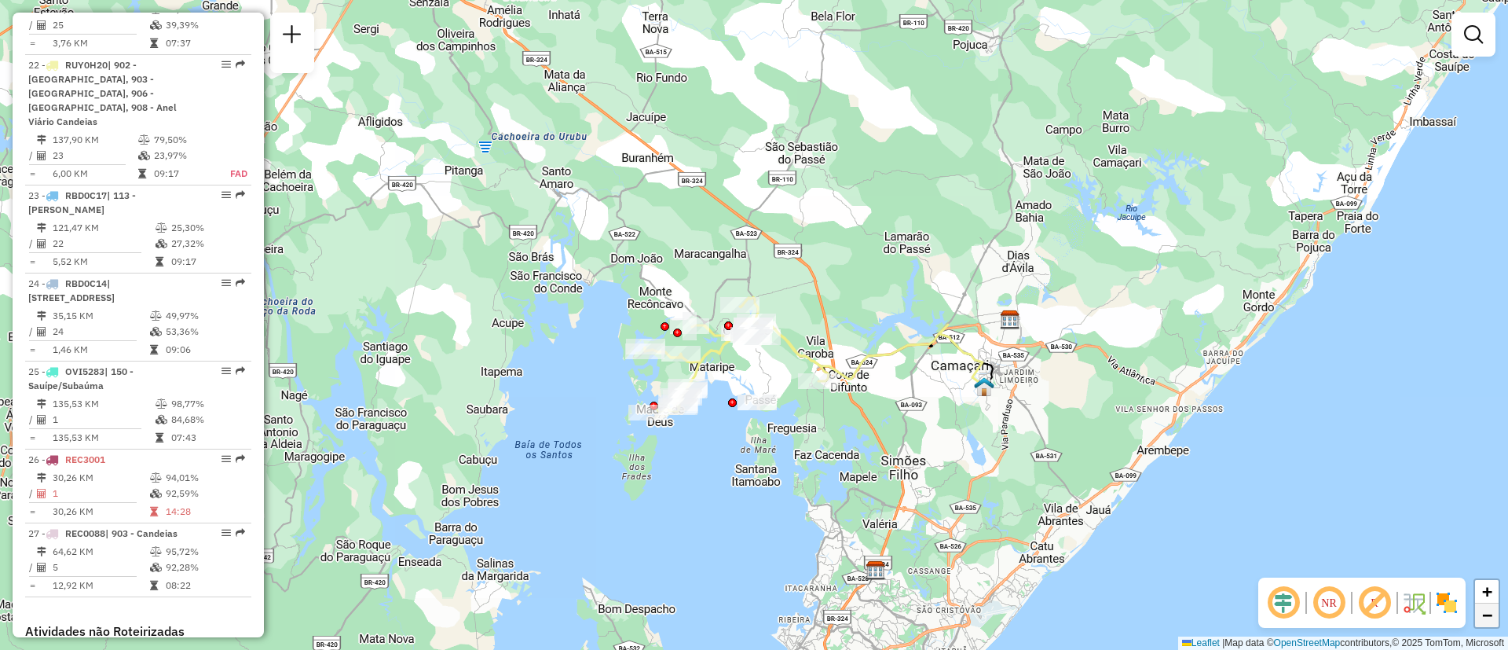
click at [1487, 608] on span "−" at bounding box center [1487, 615] width 10 height 20
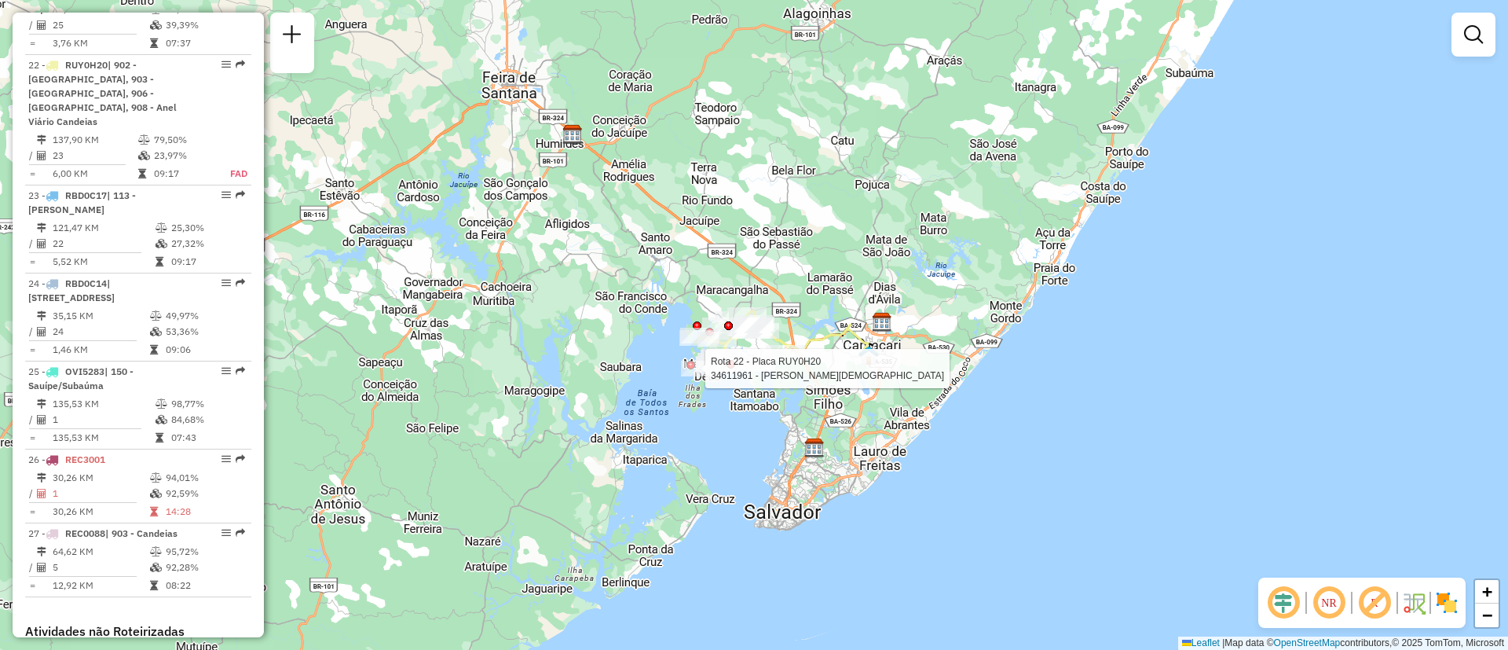
select select "**********"
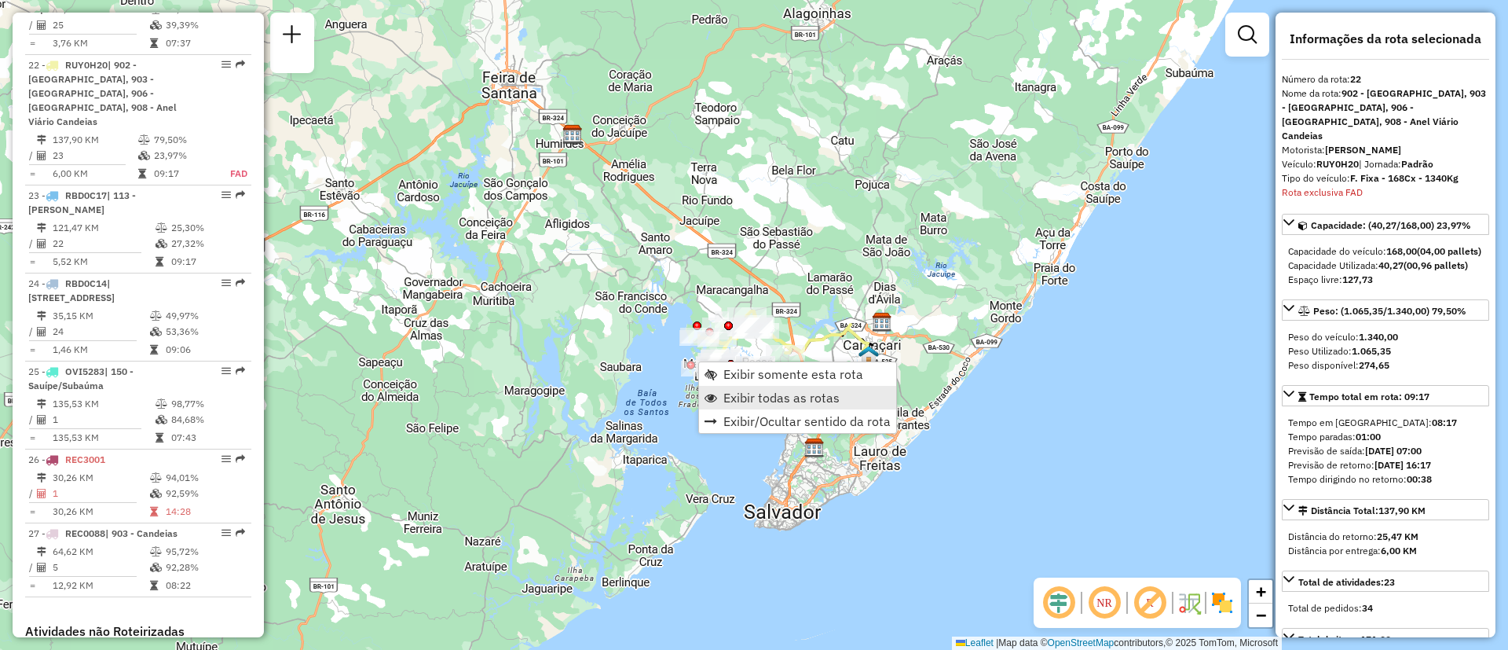
click at [786, 401] on span "Exibir todas as rotas" at bounding box center [782, 397] width 116 height 13
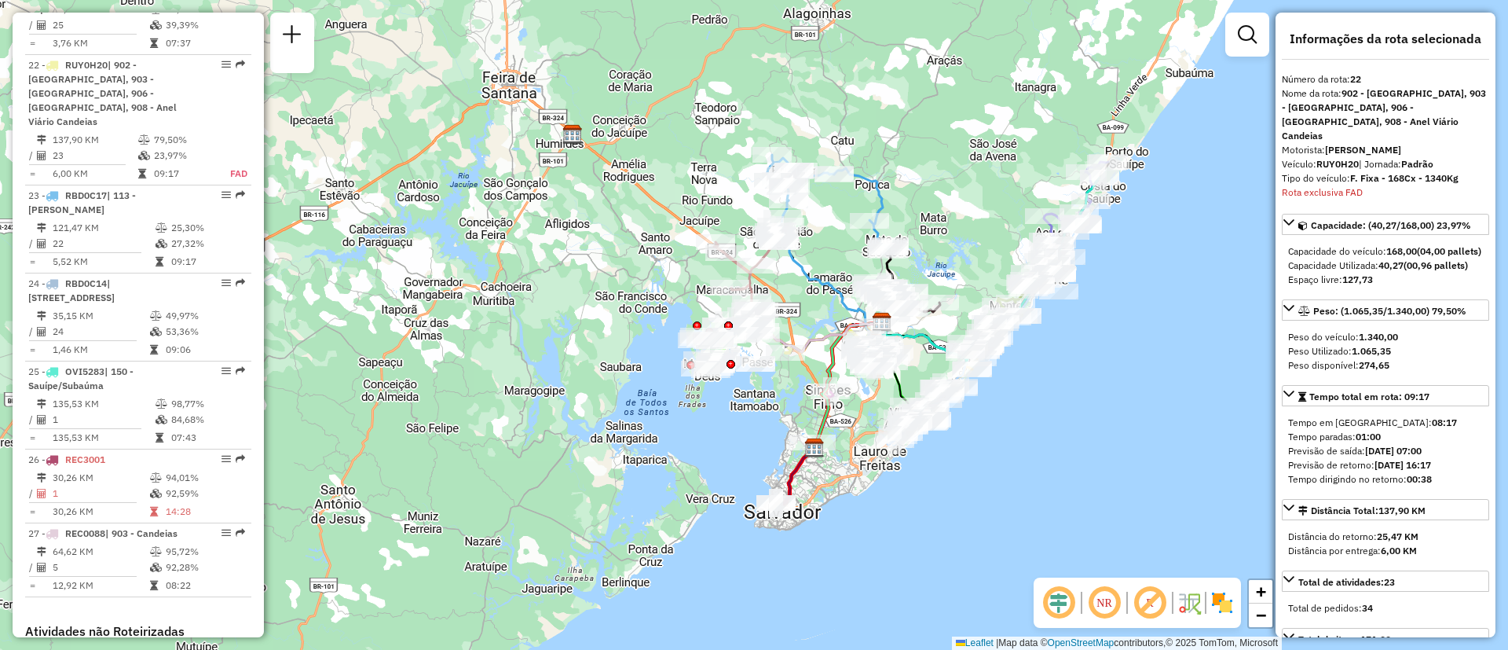
click at [1010, 155] on div "Rota 20 - Placa JCY1B01 34604001 - ALTEMAR SILVA DOS Rota 20 - Placa JCY1B01 34…" at bounding box center [754, 325] width 1508 height 650
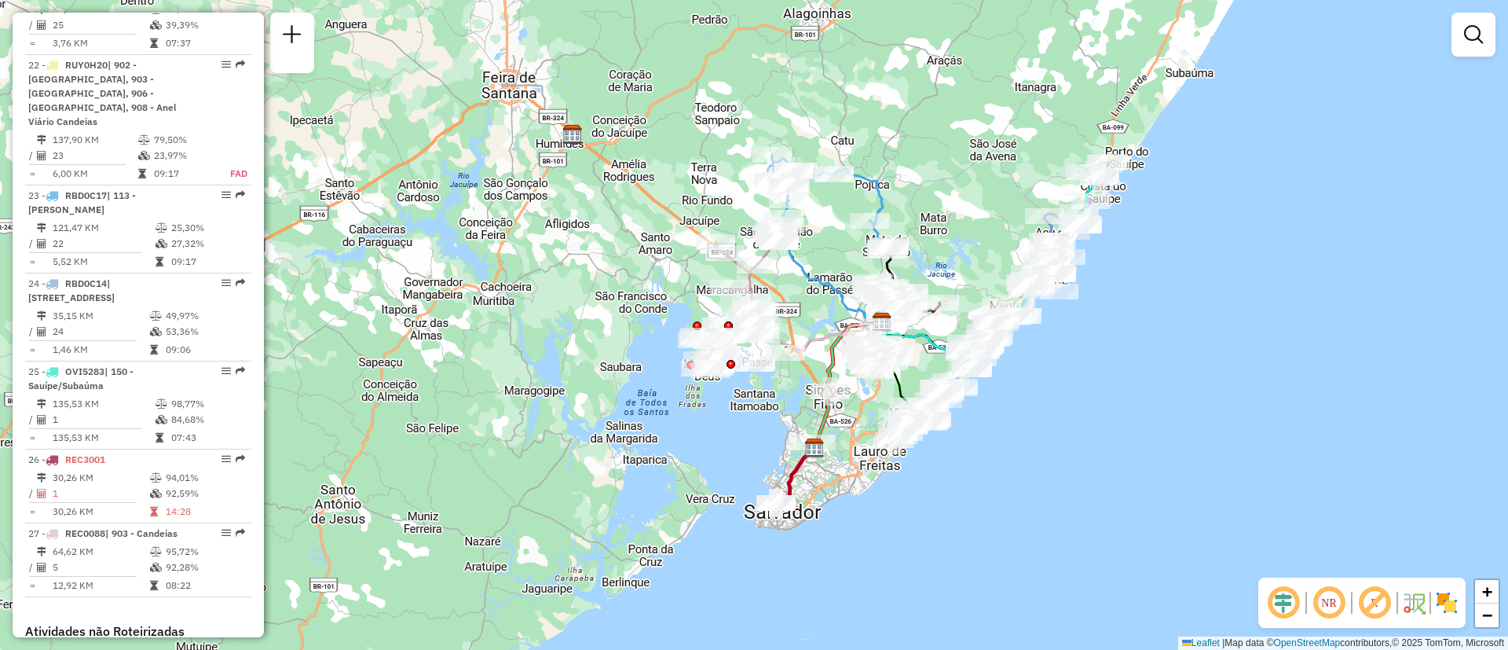
click at [1010, 155] on div "Janela de atendimento Grade de atendimento Capacidade Transportadoras Veículos …" at bounding box center [754, 325] width 1508 height 650
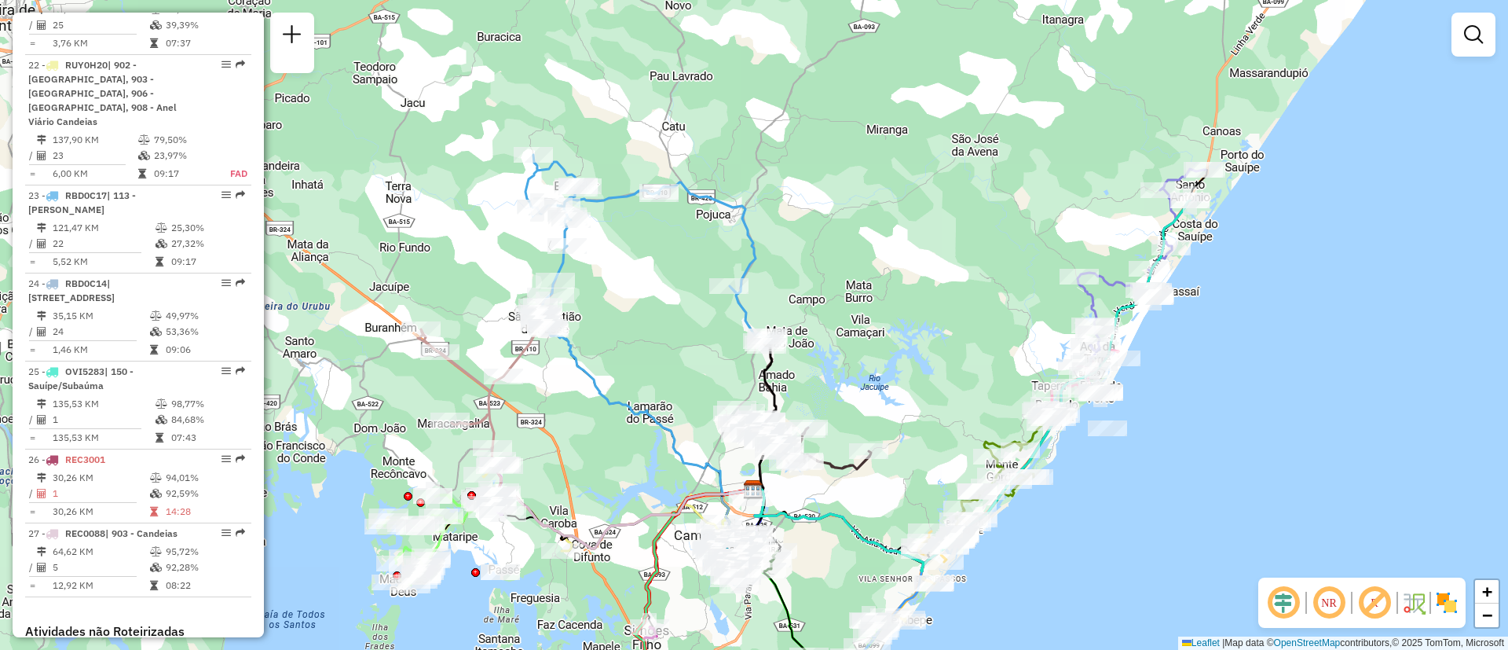
click at [1021, 214] on div "Janela de atendimento Grade de atendimento Capacidade Transportadoras Veículos …" at bounding box center [754, 325] width 1508 height 650
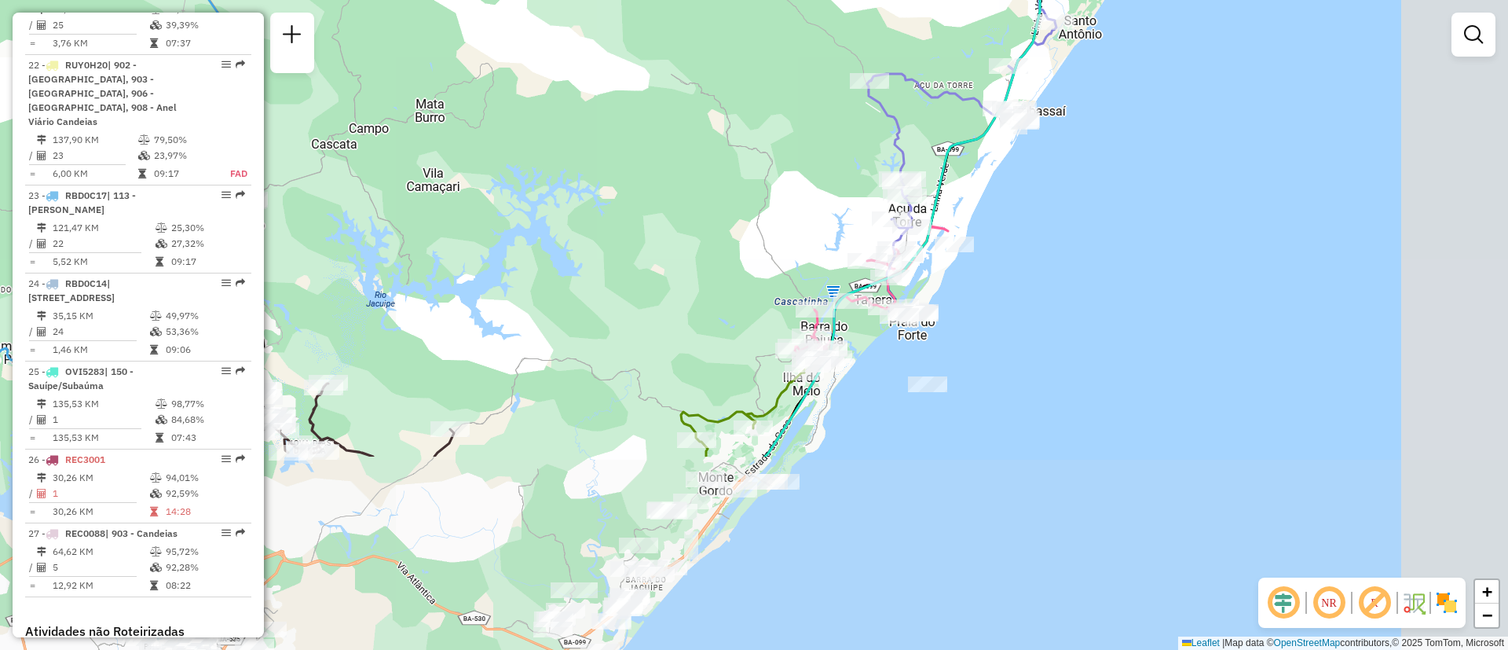
drag, startPoint x: 1233, startPoint y: 365, endPoint x: 965, endPoint y: 106, distance: 372.3
click at [965, 106] on icon at bounding box center [995, 47] width 257 height 364
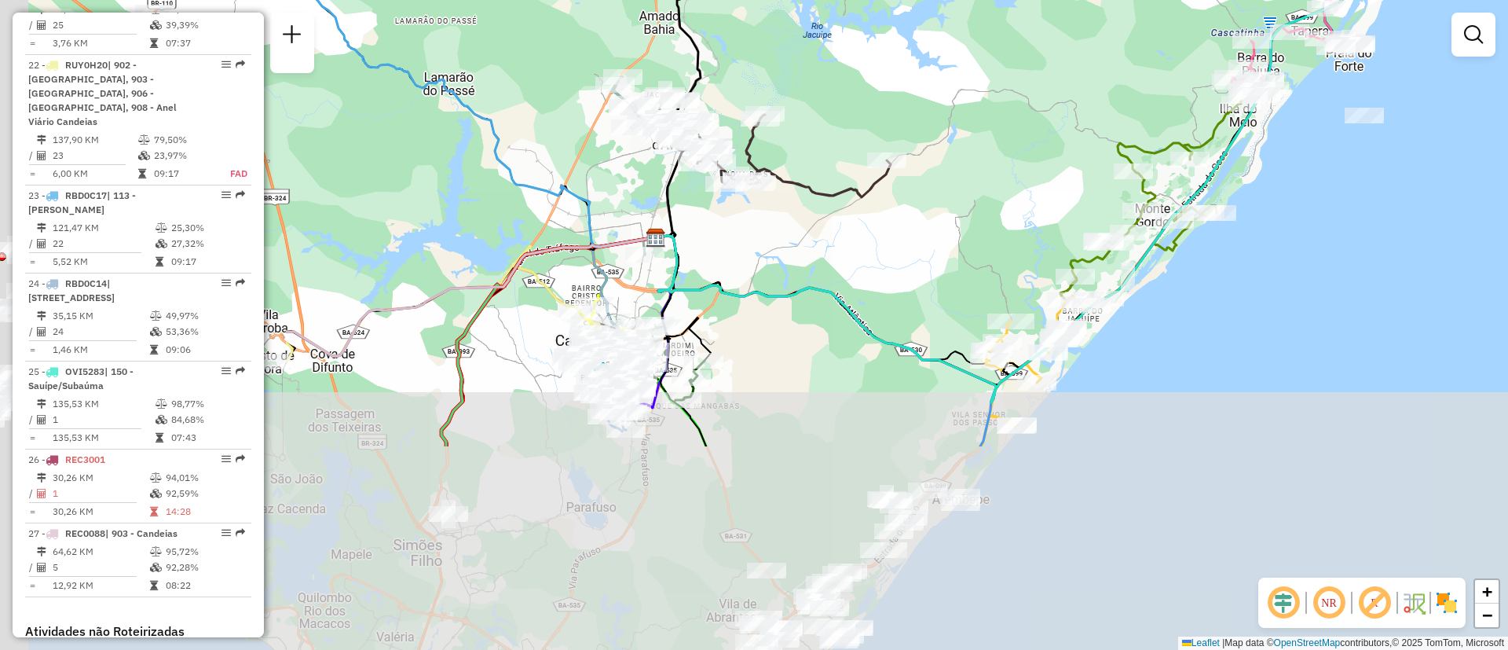
drag, startPoint x: 659, startPoint y: 410, endPoint x: 1101, endPoint y: 141, distance: 516.8
click at [1101, 141] on div "Janela de atendimento Grade de atendimento Capacidade Transportadoras Veículos …" at bounding box center [754, 325] width 1508 height 650
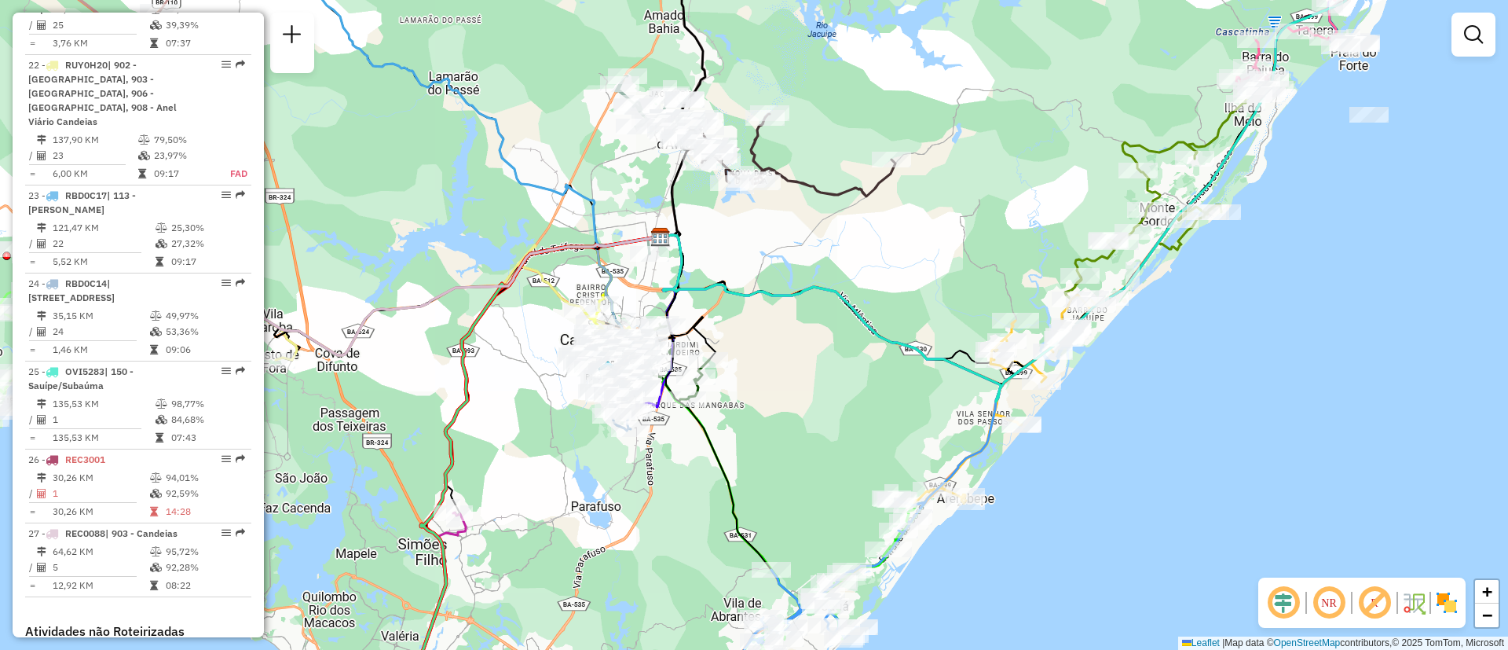
click at [1101, 141] on div "Janela de atendimento Grade de atendimento Capacidade Transportadoras Veículos …" at bounding box center [754, 325] width 1508 height 650
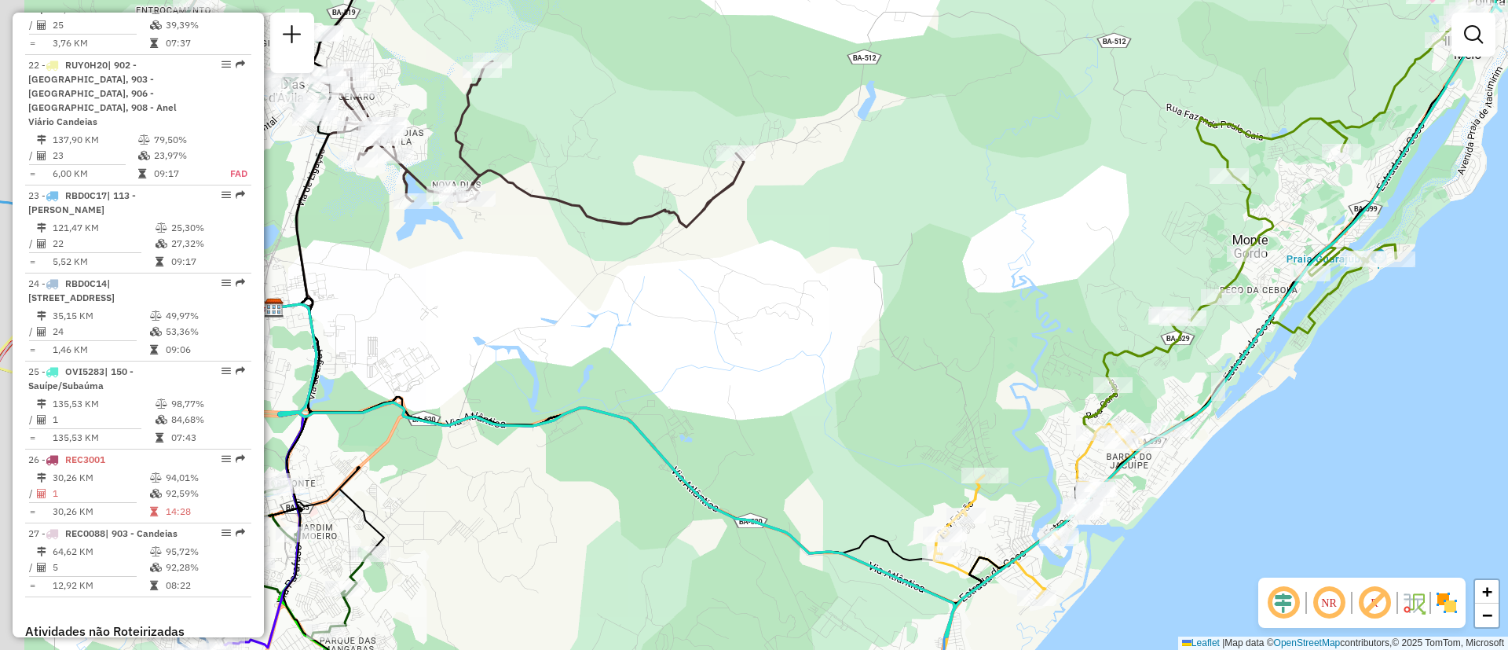
drag, startPoint x: 635, startPoint y: 442, endPoint x: 1069, endPoint y: 240, distance: 479.4
click at [1069, 240] on div "Janela de atendimento Grade de atendimento Capacidade Transportadoras Veículos …" at bounding box center [754, 325] width 1508 height 650
